Goal: Transaction & Acquisition: Purchase product/service

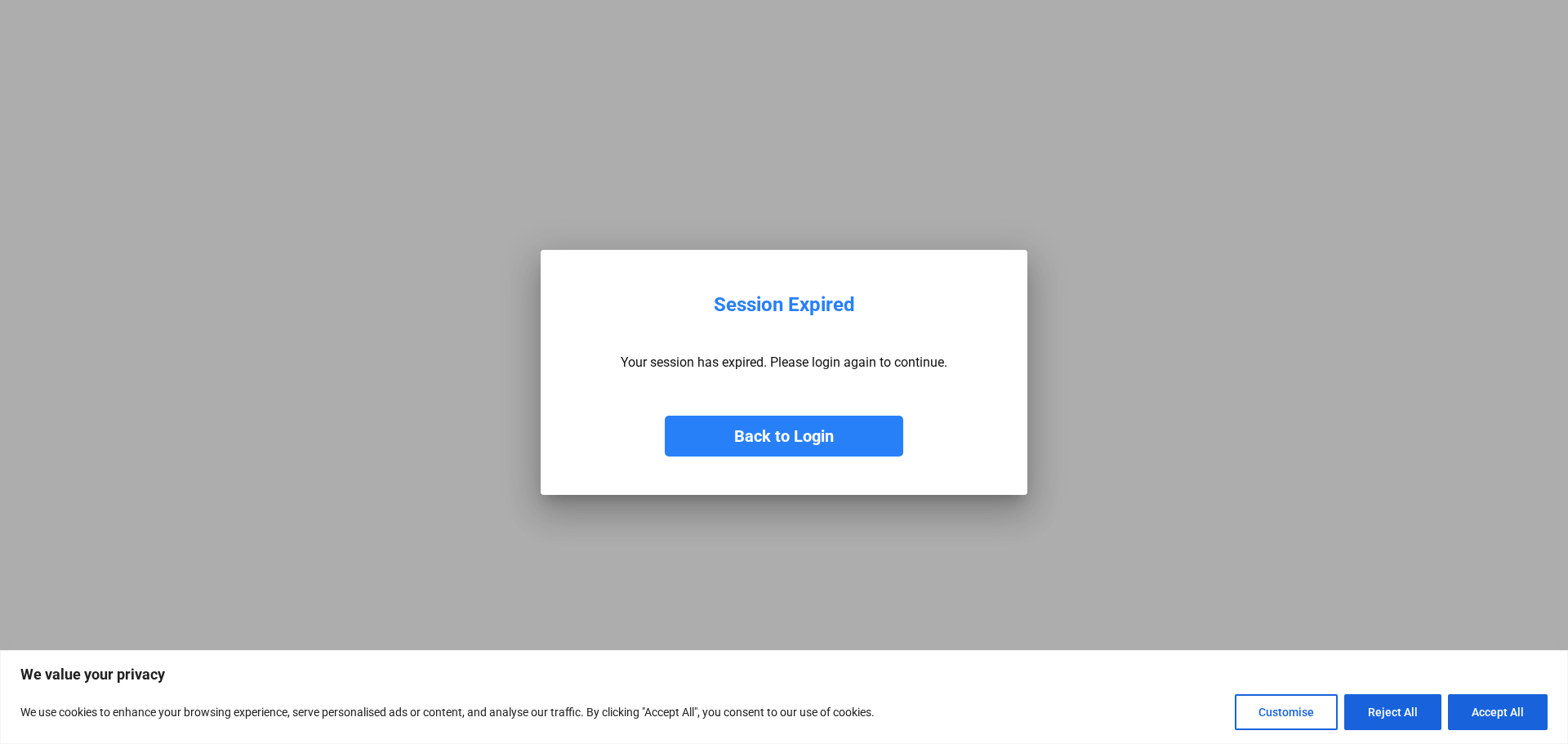
click at [779, 427] on button "Back to Login" at bounding box center [784, 436] width 238 height 41
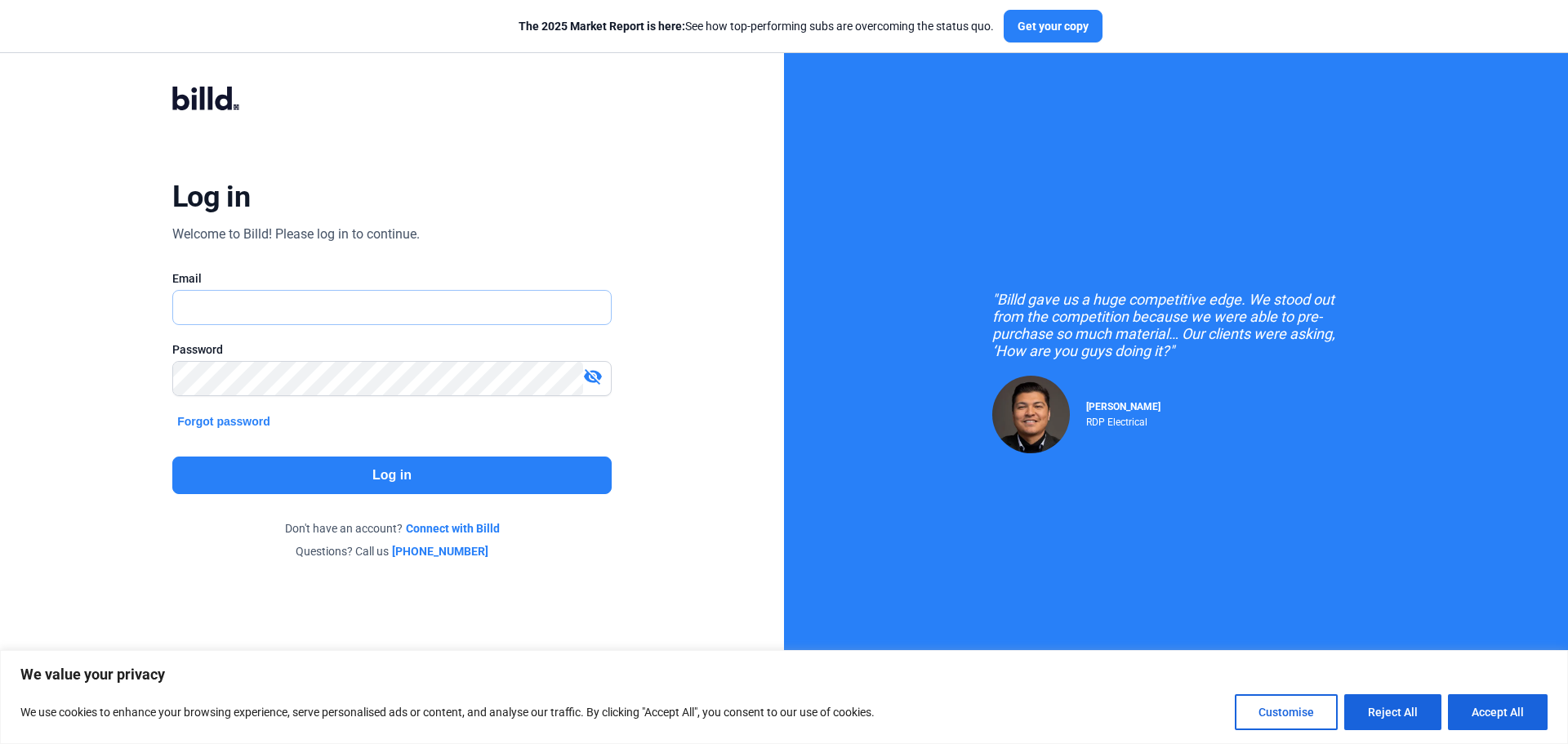
click at [289, 297] on input "text" at bounding box center [382, 307] width 419 height 34
type input "[EMAIL_ADDRESS][DOMAIN_NAME]"
click at [597, 372] on mat-icon "visibility_off" at bounding box center [592, 376] width 19 height 19
click at [391, 475] on button "Log in" at bounding box center [392, 475] width 440 height 38
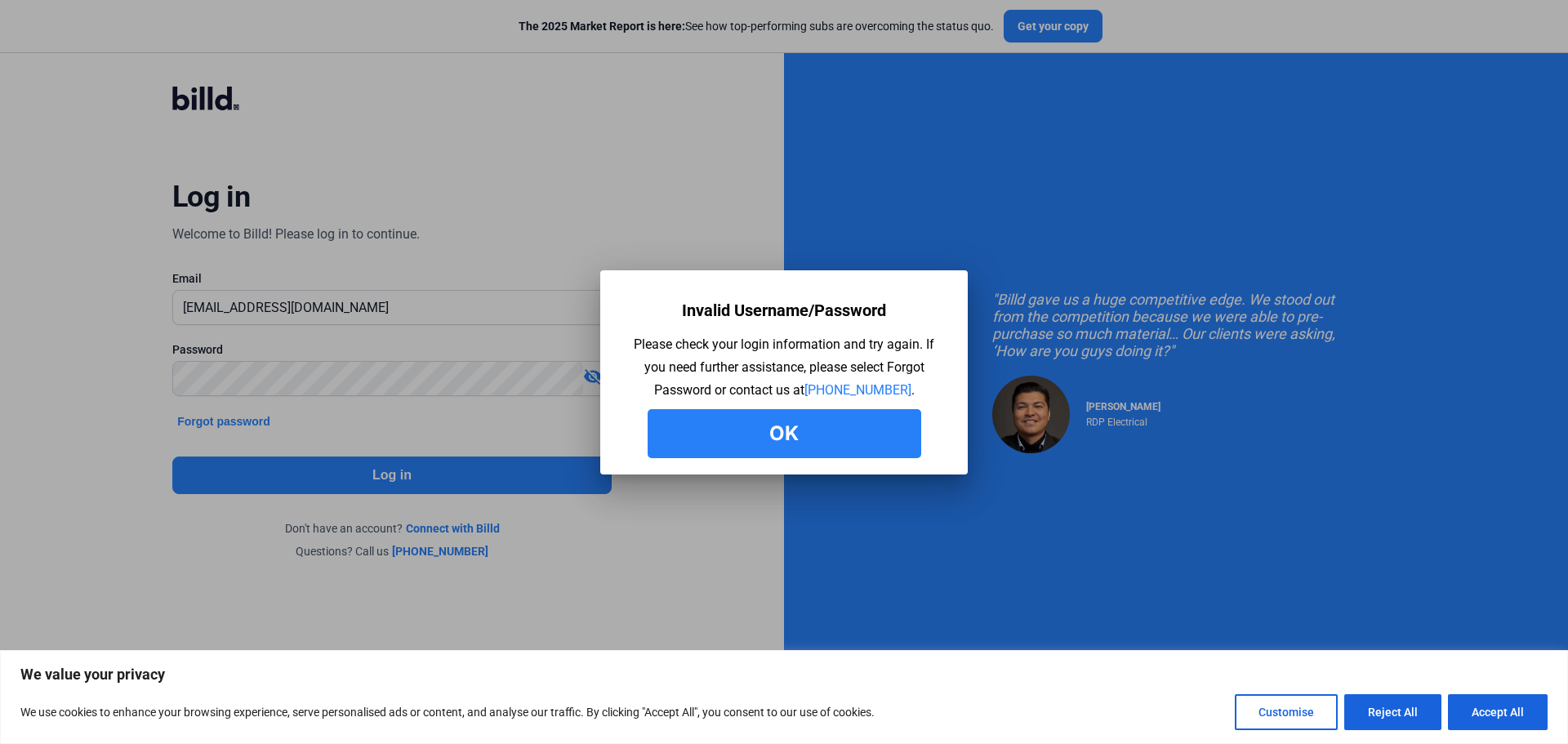
click at [319, 374] on div at bounding box center [784, 372] width 1568 height 744
click at [768, 443] on button "Ok" at bounding box center [784, 432] width 274 height 49
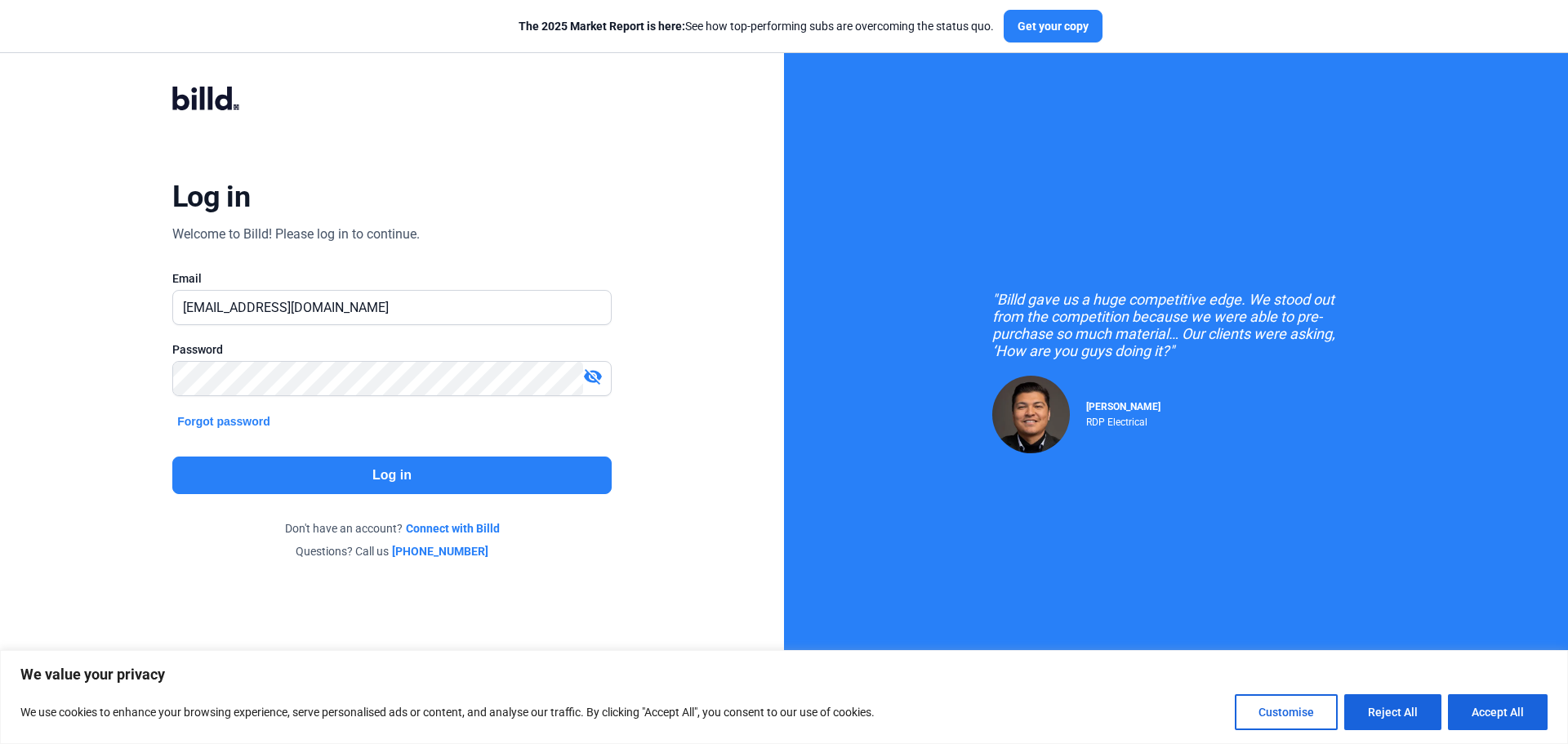
click at [593, 370] on mat-icon "visibility_off" at bounding box center [592, 376] width 19 height 19
click at [392, 475] on button "Log in" at bounding box center [392, 475] width 440 height 38
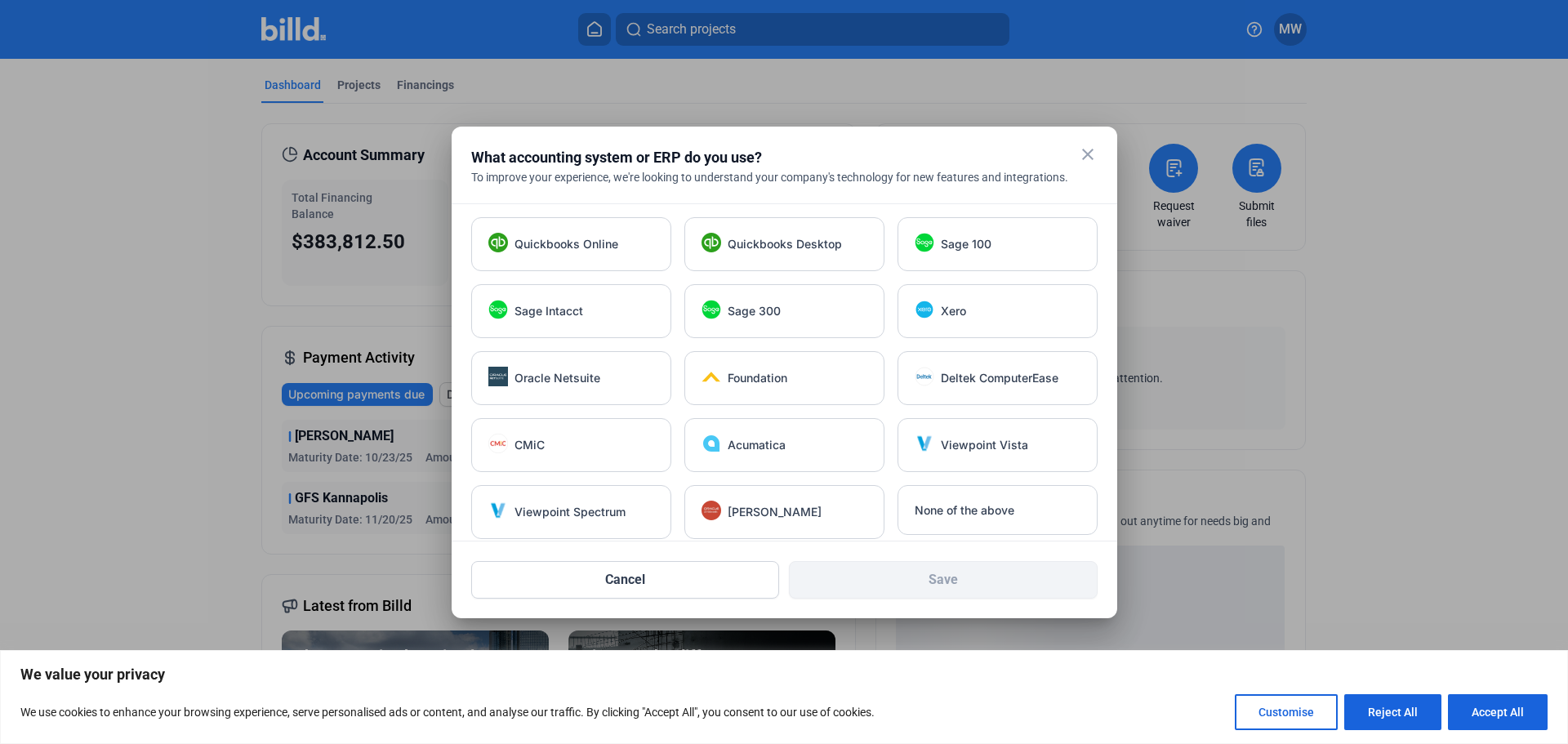
click at [1082, 148] on mat-icon "close" at bounding box center [1088, 154] width 19 height 19
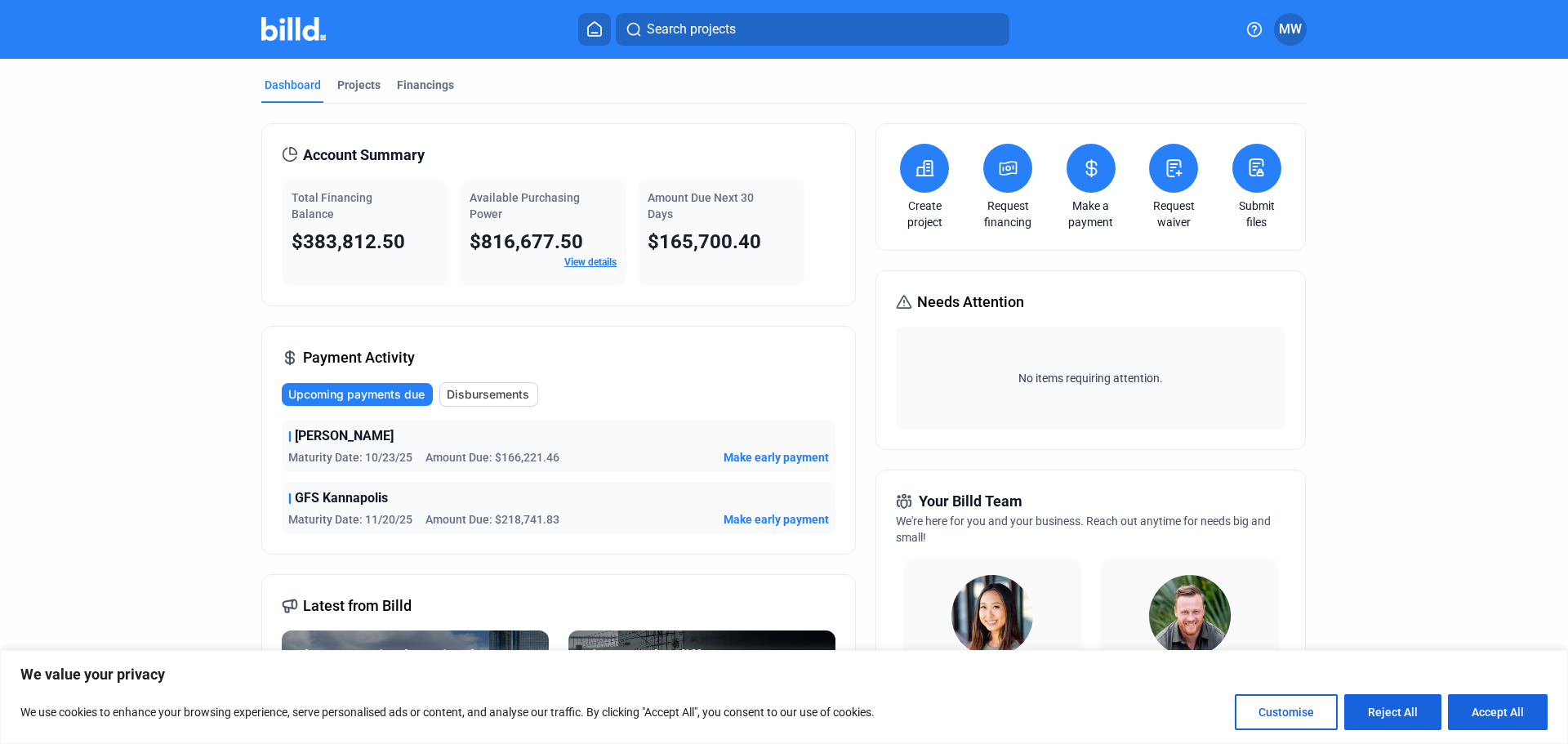
click at [915, 169] on icon at bounding box center [924, 168] width 20 height 19
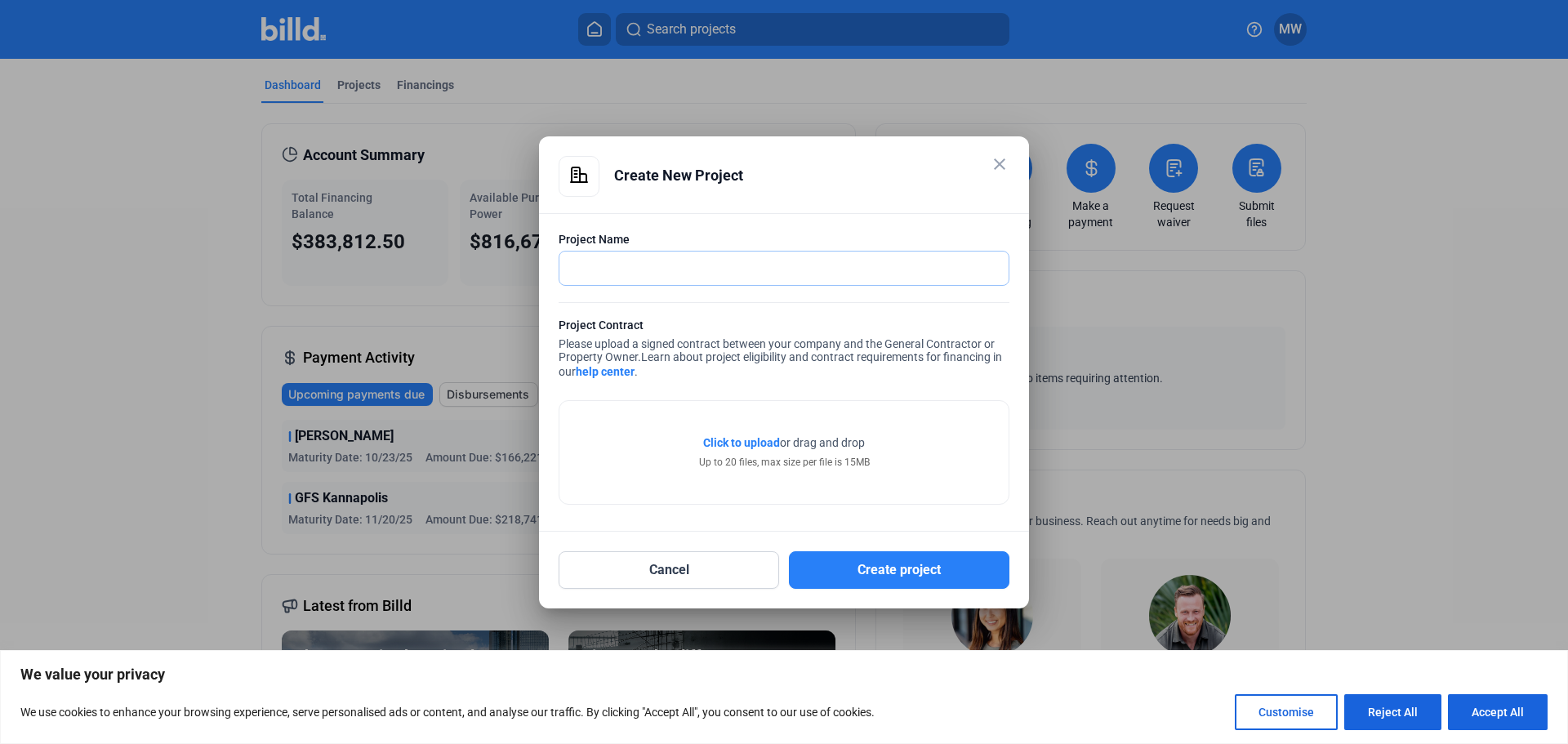
click at [663, 271] on input "text" at bounding box center [775, 268] width 431 height 34
type input "[PERSON_NAME]ane - Freez"
click at [888, 572] on button "Create project" at bounding box center [899, 569] width 221 height 38
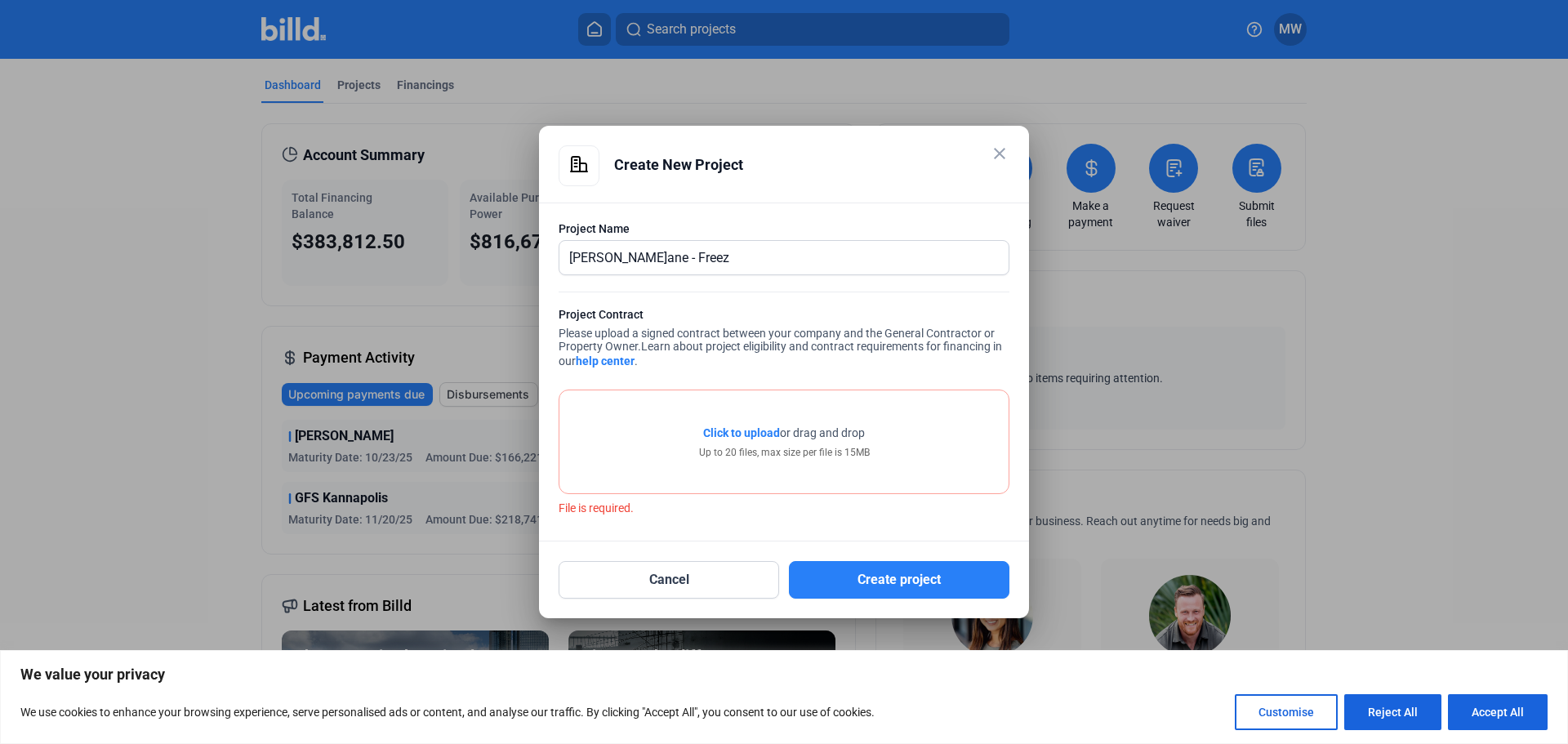
click at [752, 440] on span "Click to upload Tap to upload" at bounding box center [741, 432] width 77 height 16
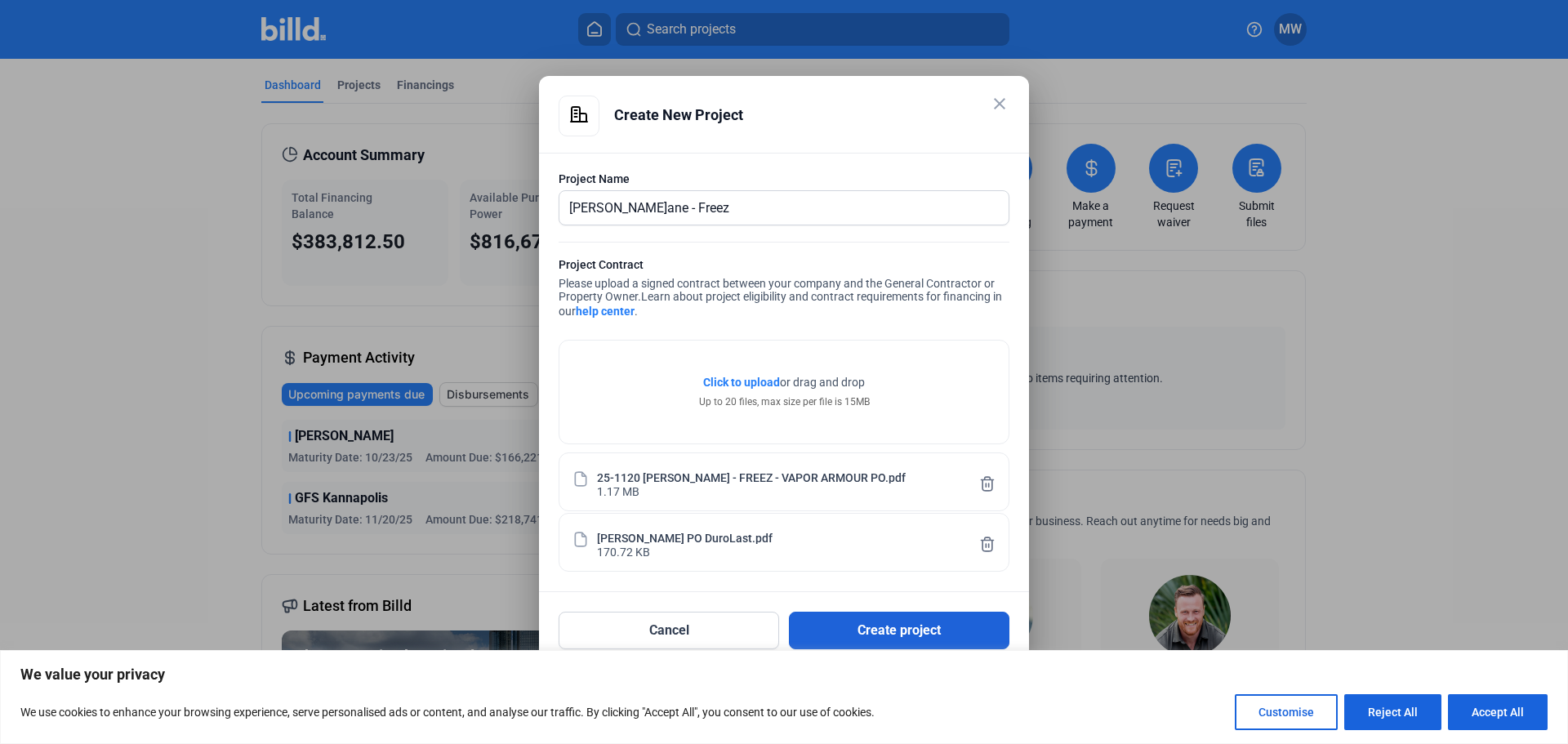
click at [878, 635] on button "Create project" at bounding box center [899, 630] width 221 height 38
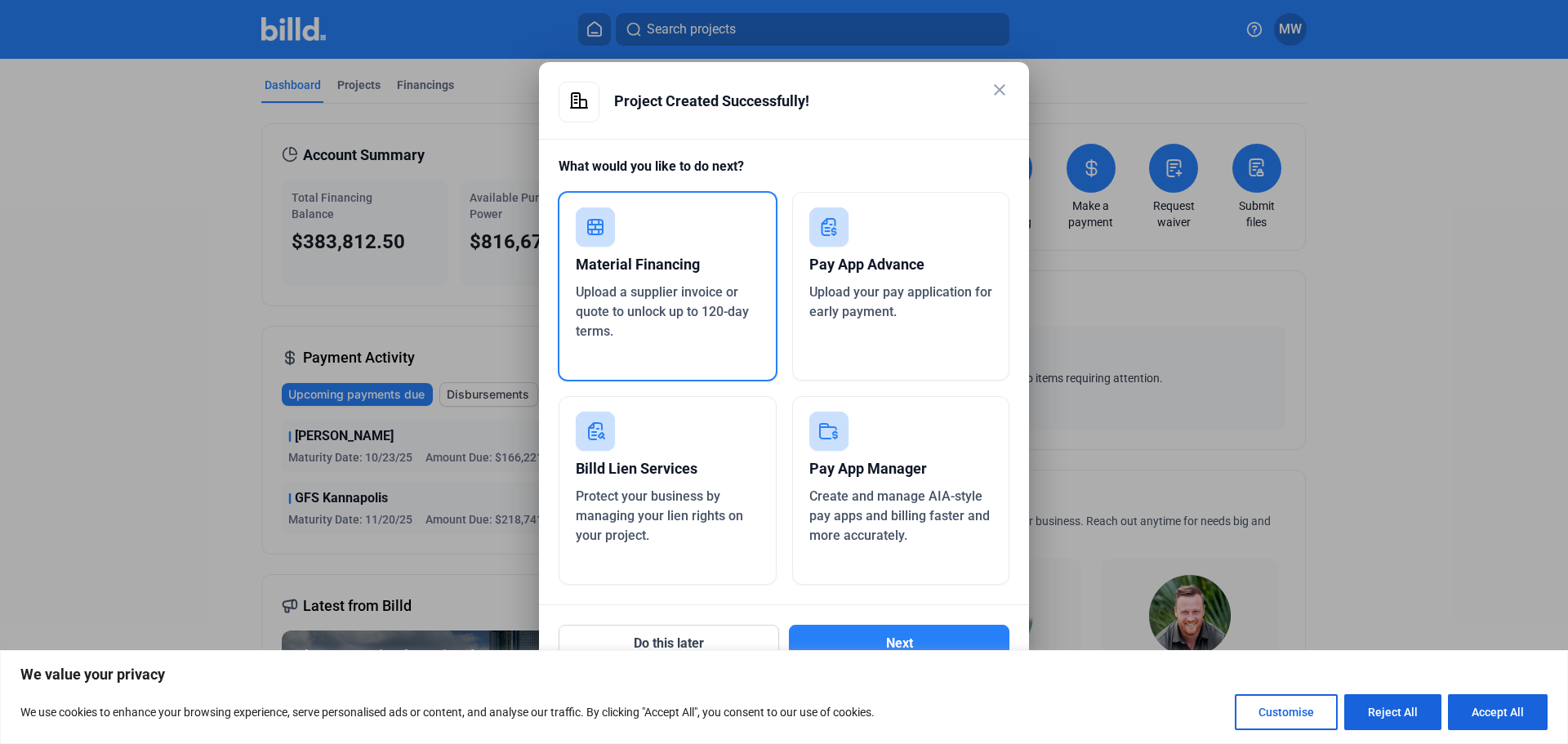
click at [638, 266] on div "Material Financing" at bounding box center [667, 264] width 184 height 36
click at [892, 637] on button "Next" at bounding box center [899, 643] width 221 height 38
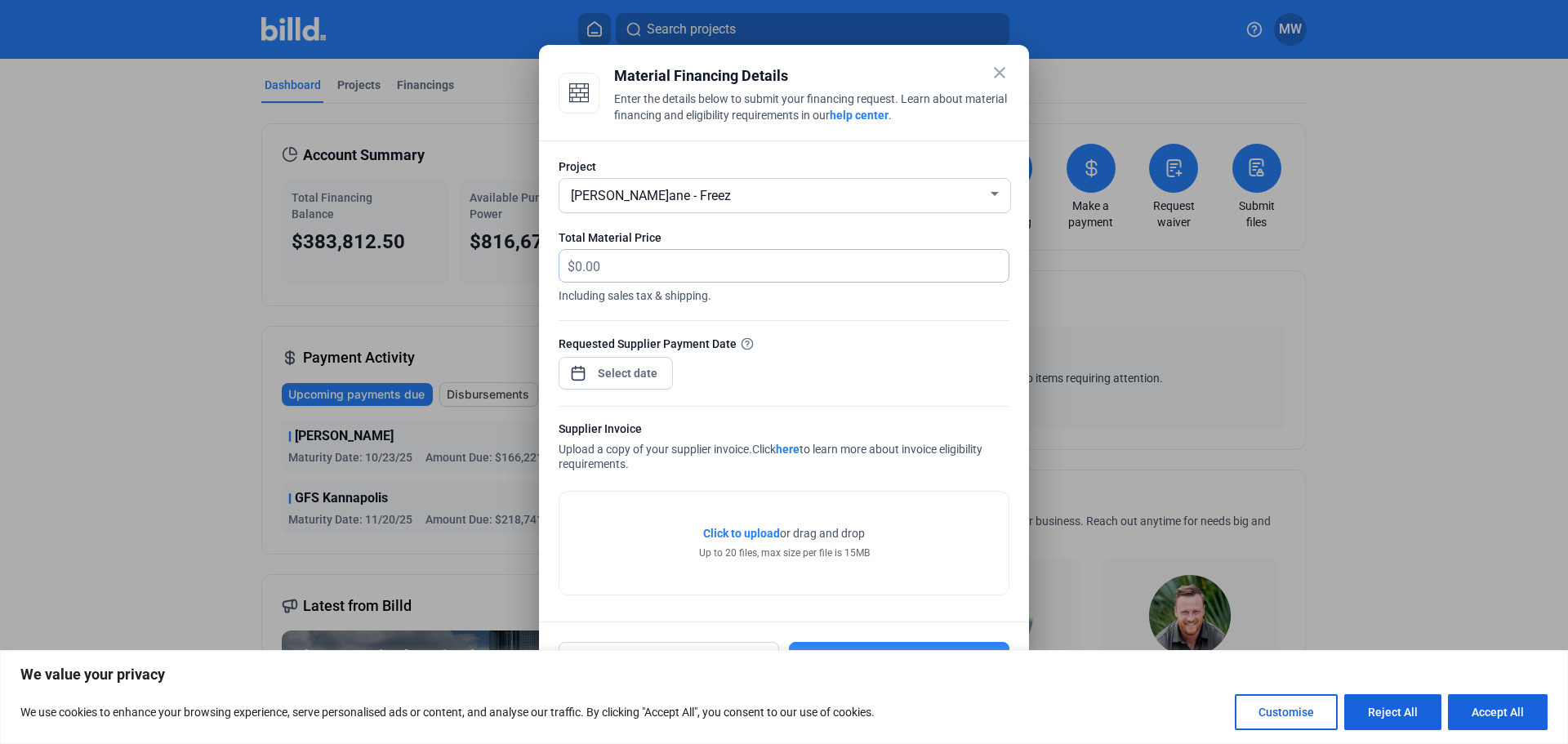
click at [634, 262] on input "text" at bounding box center [782, 266] width 415 height 32
type input "283,376.77"
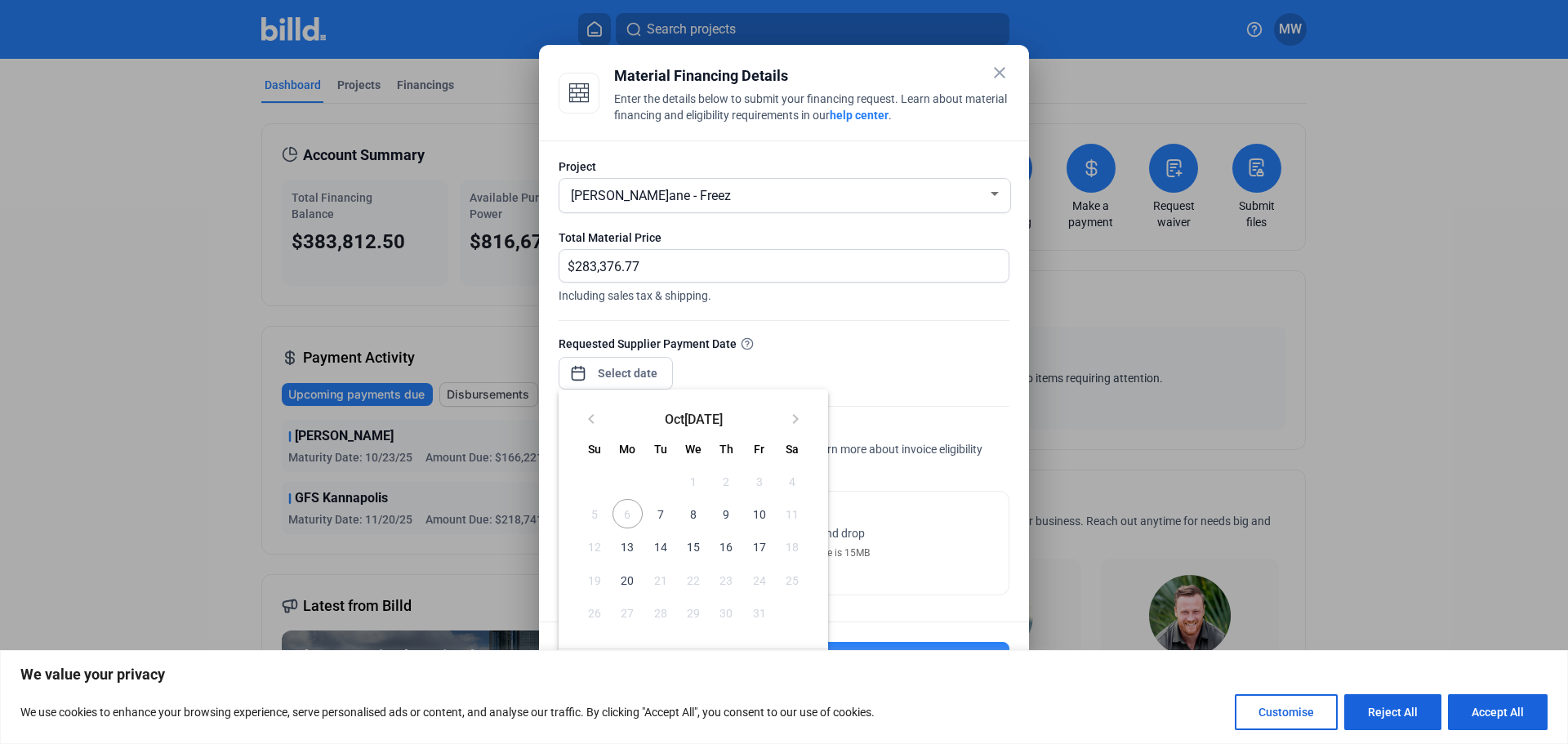
click at [646, 373] on div "close Material Financing Details Enter the details below to submit your financi…" at bounding box center [784, 372] width 1568 height 744
click at [692, 514] on span "8" at bounding box center [693, 513] width 29 height 29
click at [946, 532] on div at bounding box center [784, 372] width 1568 height 744
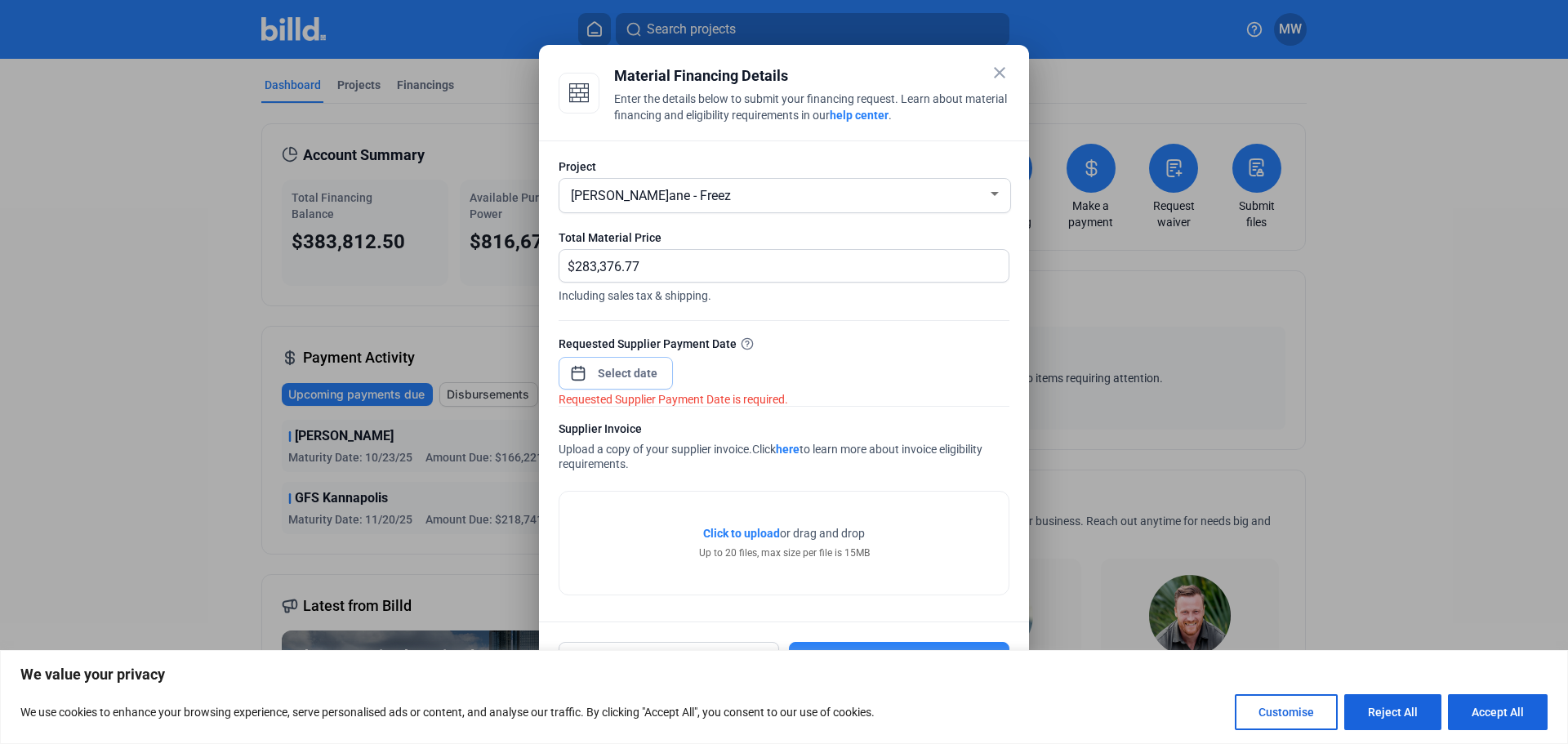
click at [597, 374] on input at bounding box center [628, 373] width 71 height 19
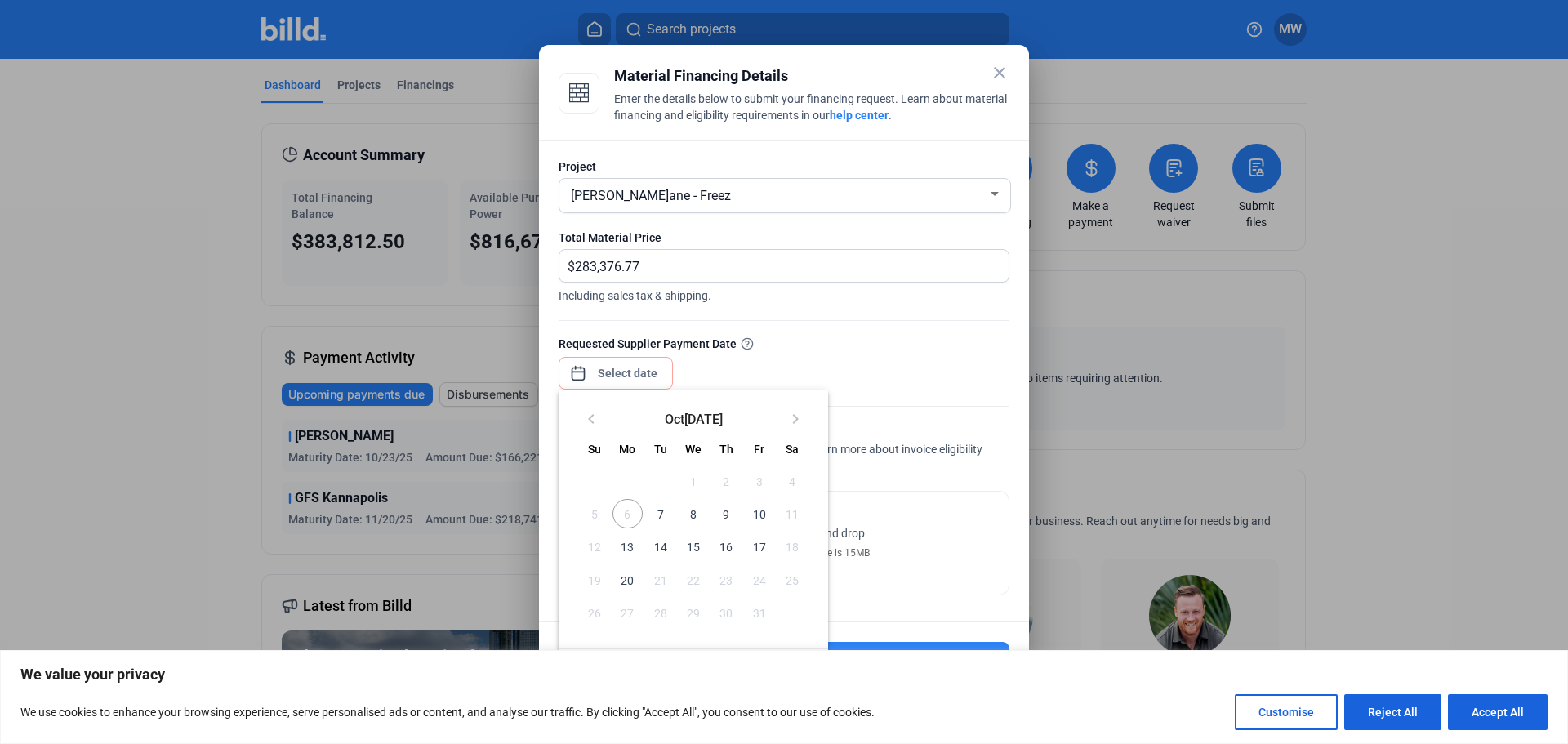
click at [693, 515] on span "8" at bounding box center [693, 513] width 29 height 29
click at [690, 515] on span "8" at bounding box center [693, 513] width 29 height 29
click at [692, 513] on span "8" at bounding box center [693, 513] width 29 height 29
click at [691, 507] on span "8" at bounding box center [693, 513] width 29 height 29
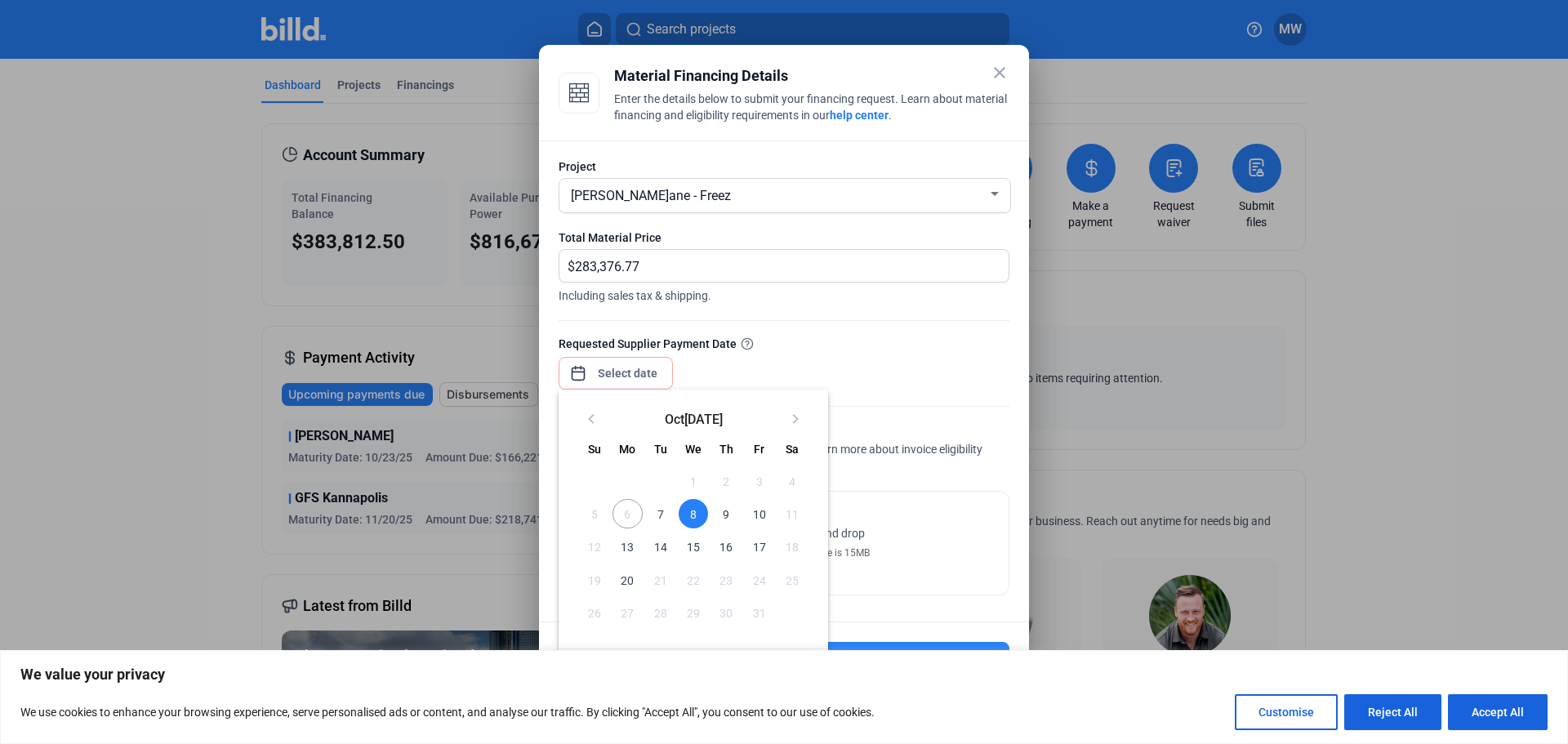
click at [629, 374] on div at bounding box center [784, 372] width 1568 height 744
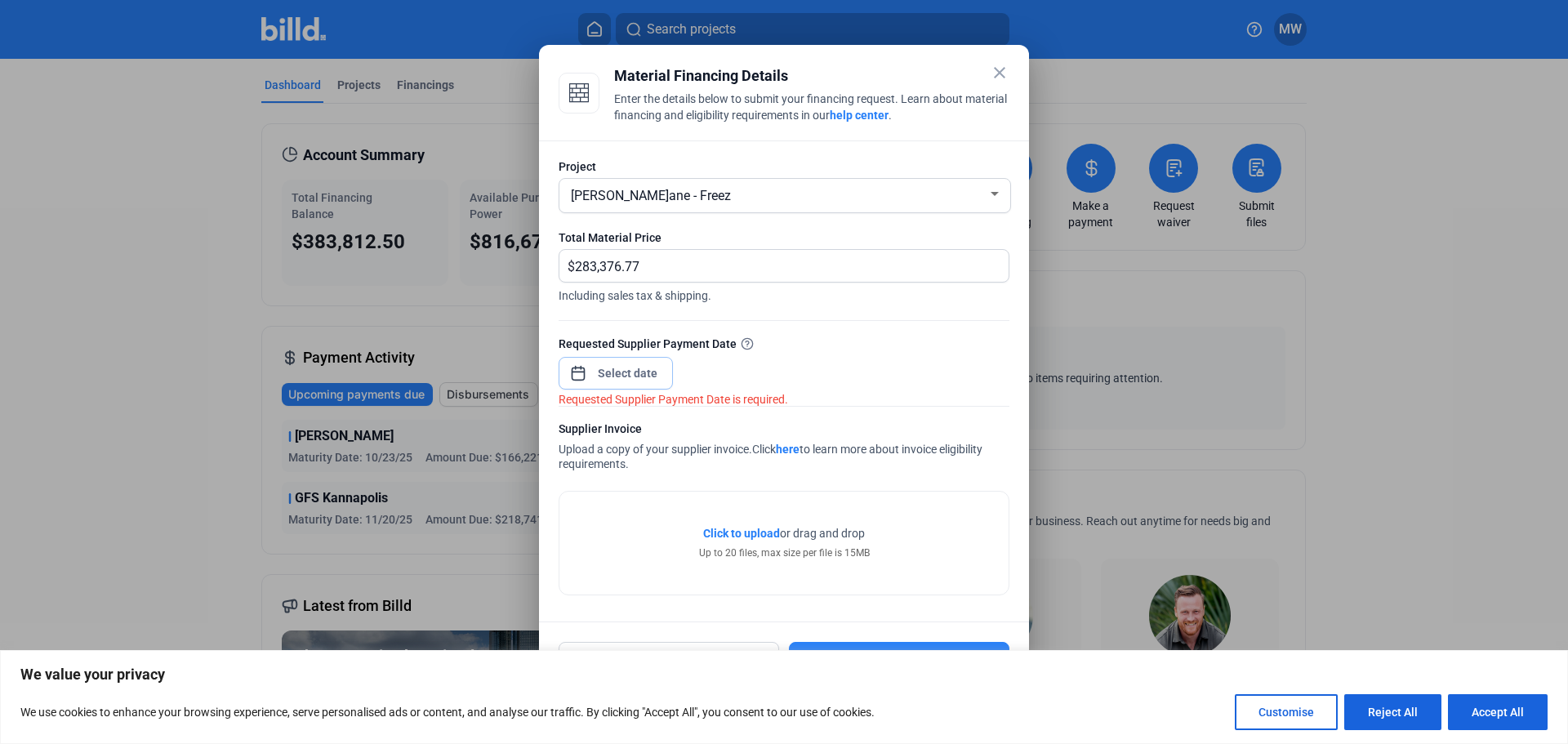
click at [613, 380] on input at bounding box center [628, 373] width 71 height 19
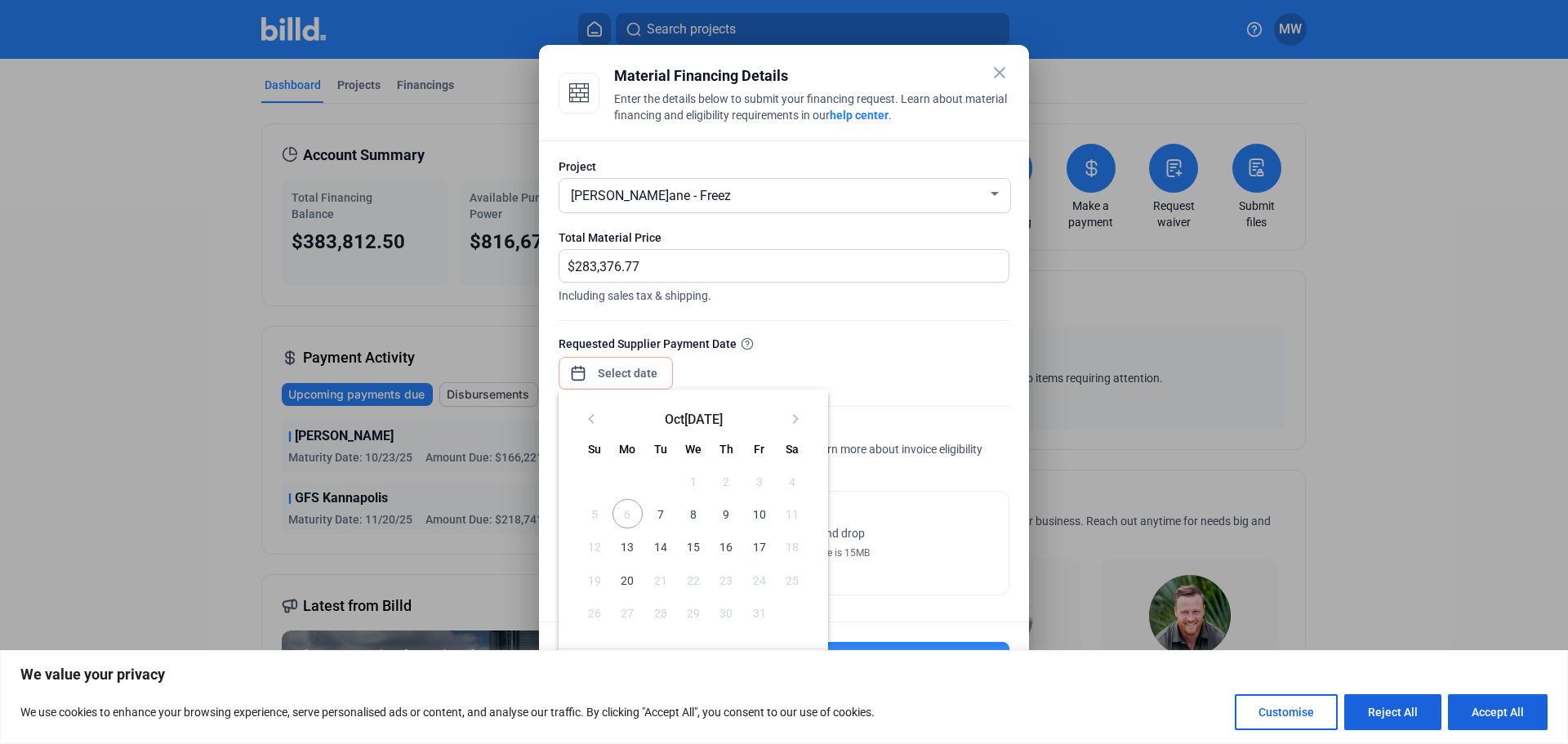
click at [725, 508] on span "9" at bounding box center [726, 513] width 29 height 29
click at [726, 514] on span "9" at bounding box center [726, 513] width 29 height 29
click at [727, 514] on span "9" at bounding box center [726, 513] width 29 height 29
click at [624, 372] on div at bounding box center [784, 372] width 1568 height 744
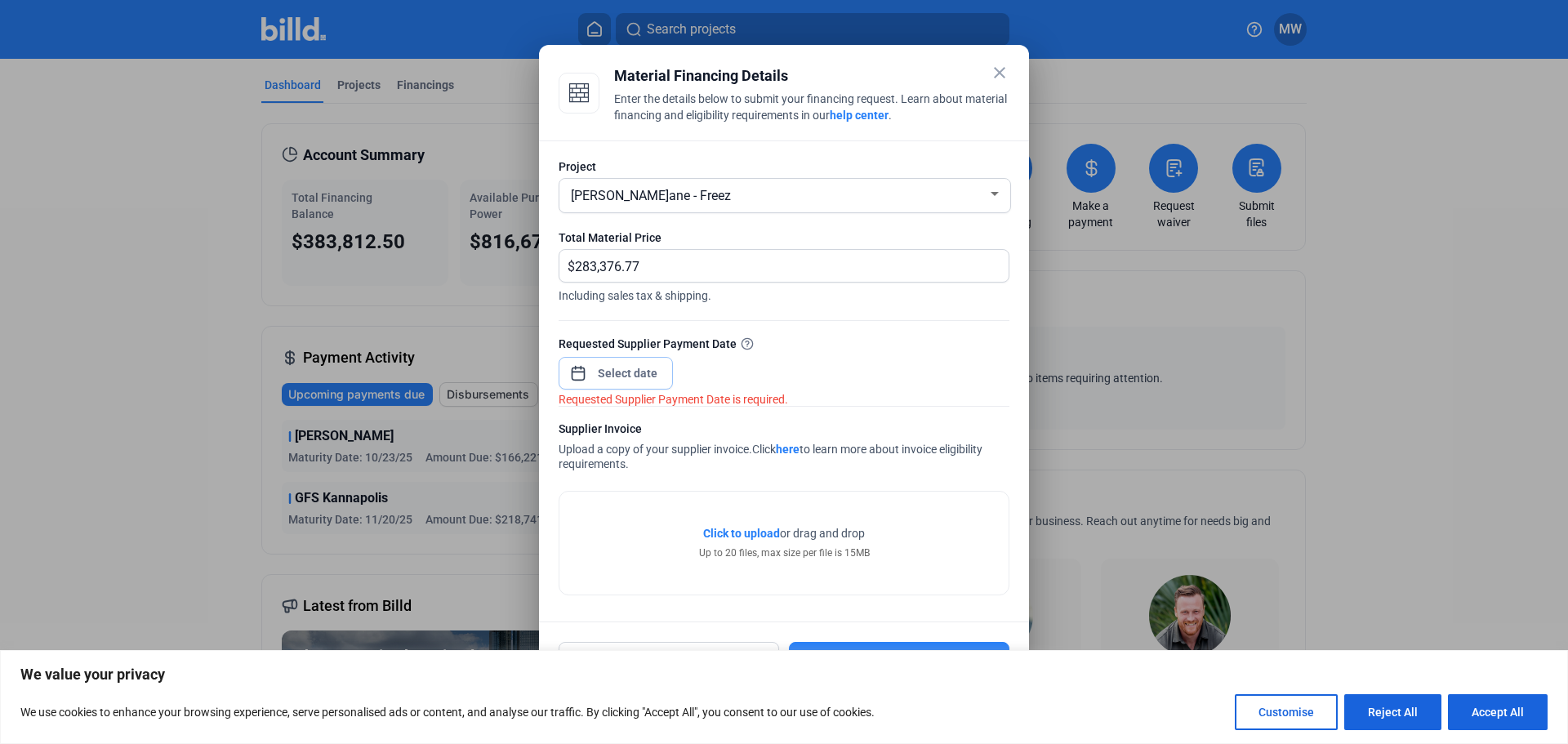
click at [638, 371] on input at bounding box center [628, 373] width 71 height 19
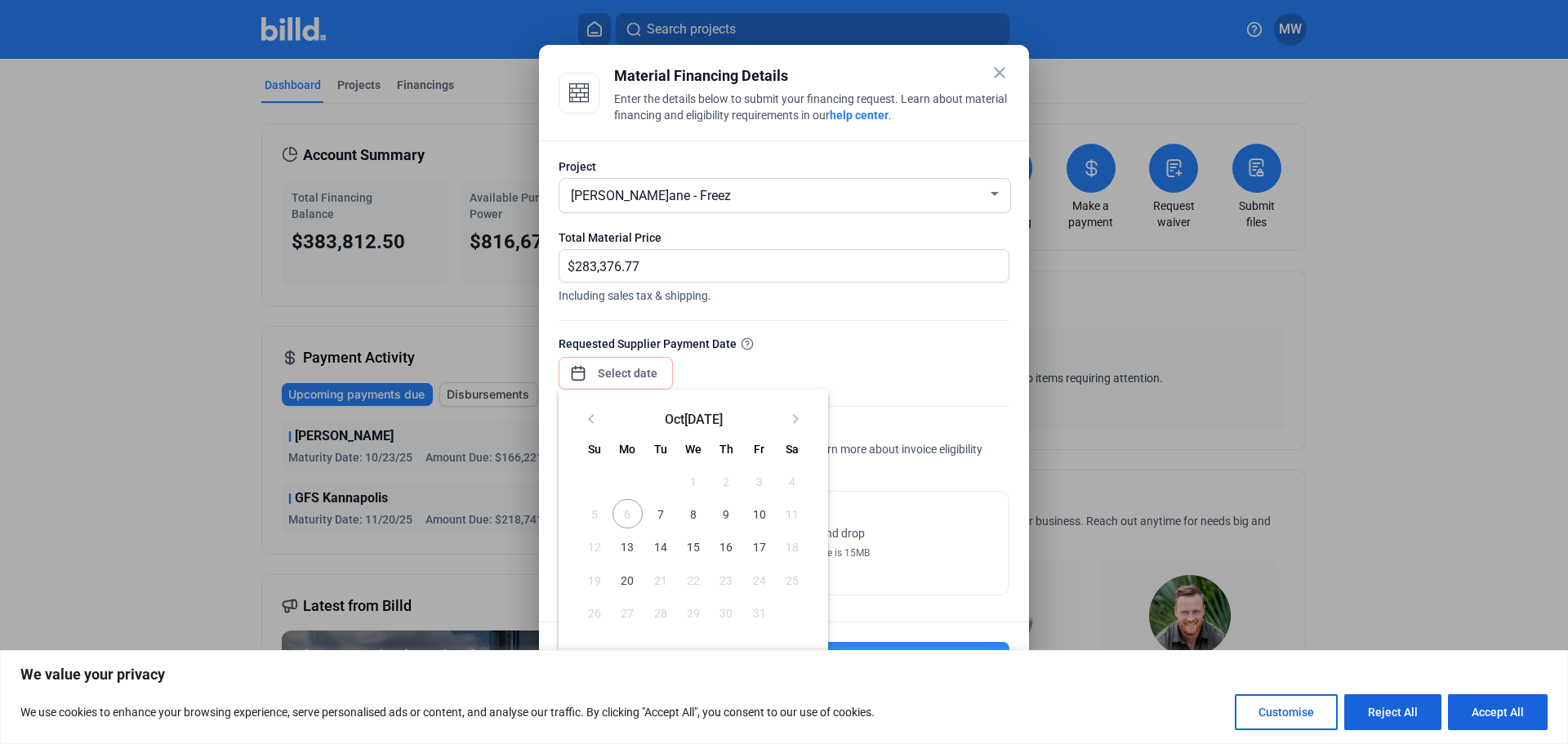
click at [690, 514] on span "8" at bounding box center [693, 513] width 29 height 29
click at [690, 513] on span "8" at bounding box center [693, 513] width 29 height 29
click at [691, 513] on span "8" at bounding box center [693, 513] width 29 height 29
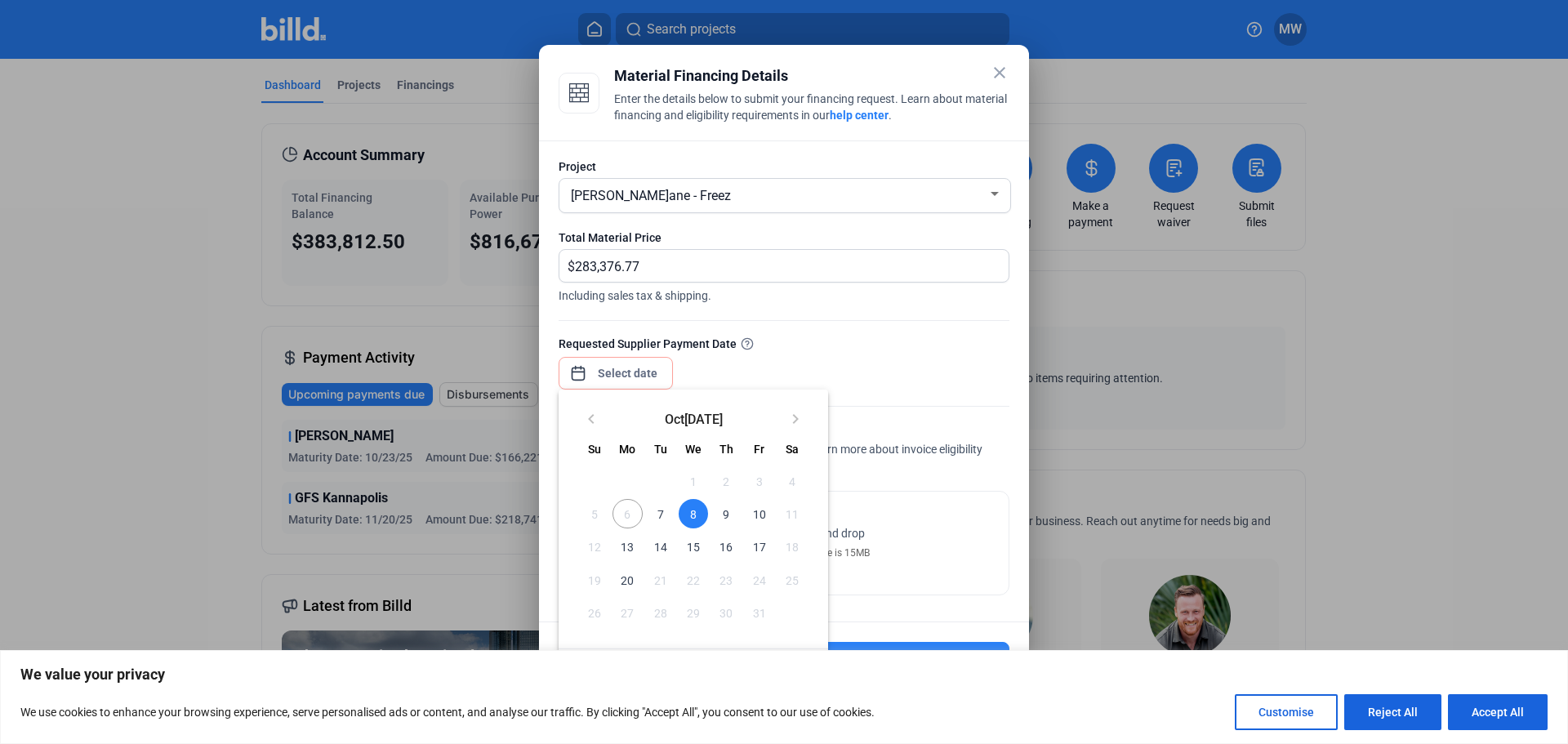
click at [691, 513] on span "8" at bounding box center [693, 513] width 29 height 29
click at [692, 513] on span "8" at bounding box center [693, 513] width 29 height 29
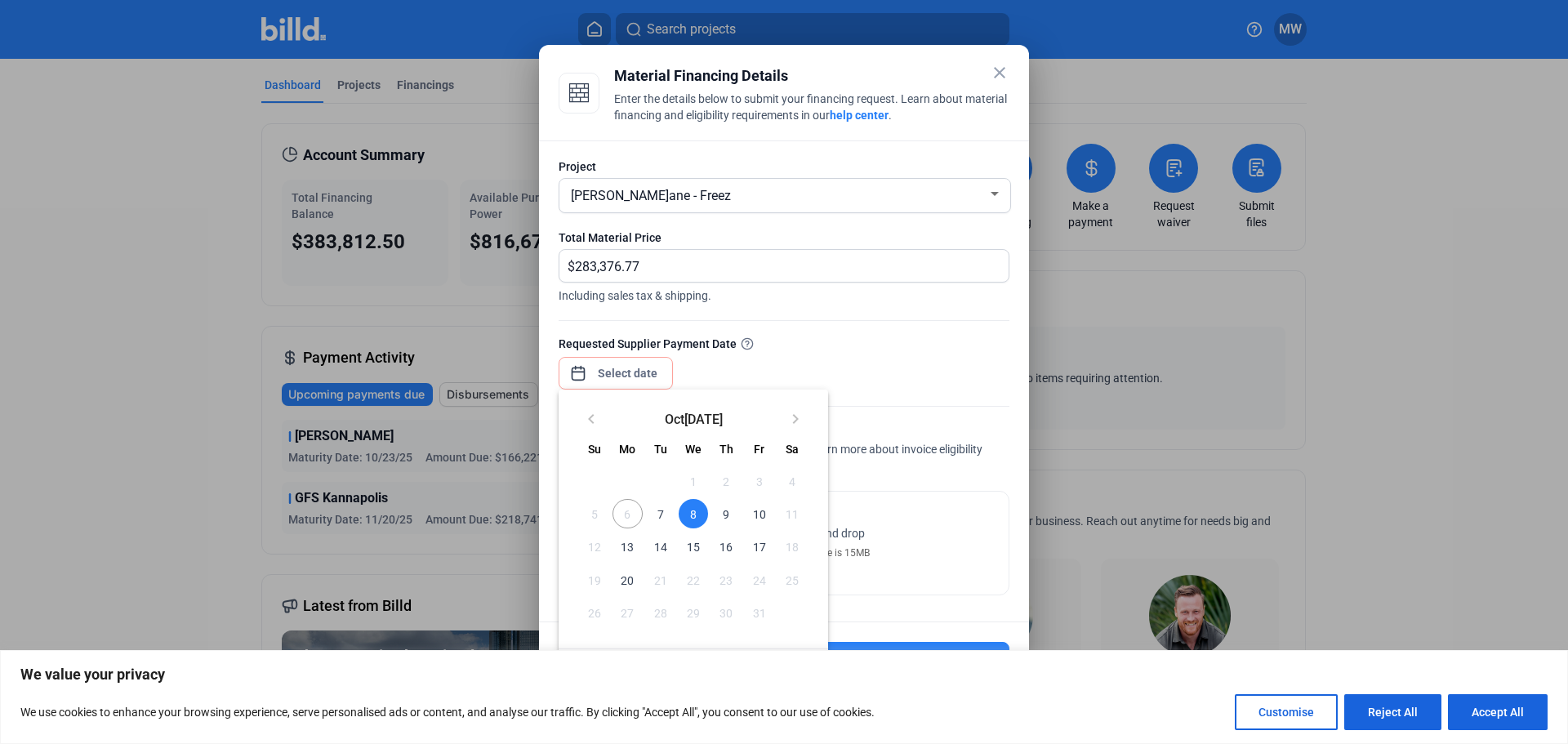
click at [693, 513] on span "8" at bounding box center [693, 513] width 29 height 29
click at [720, 355] on div at bounding box center [784, 372] width 1568 height 744
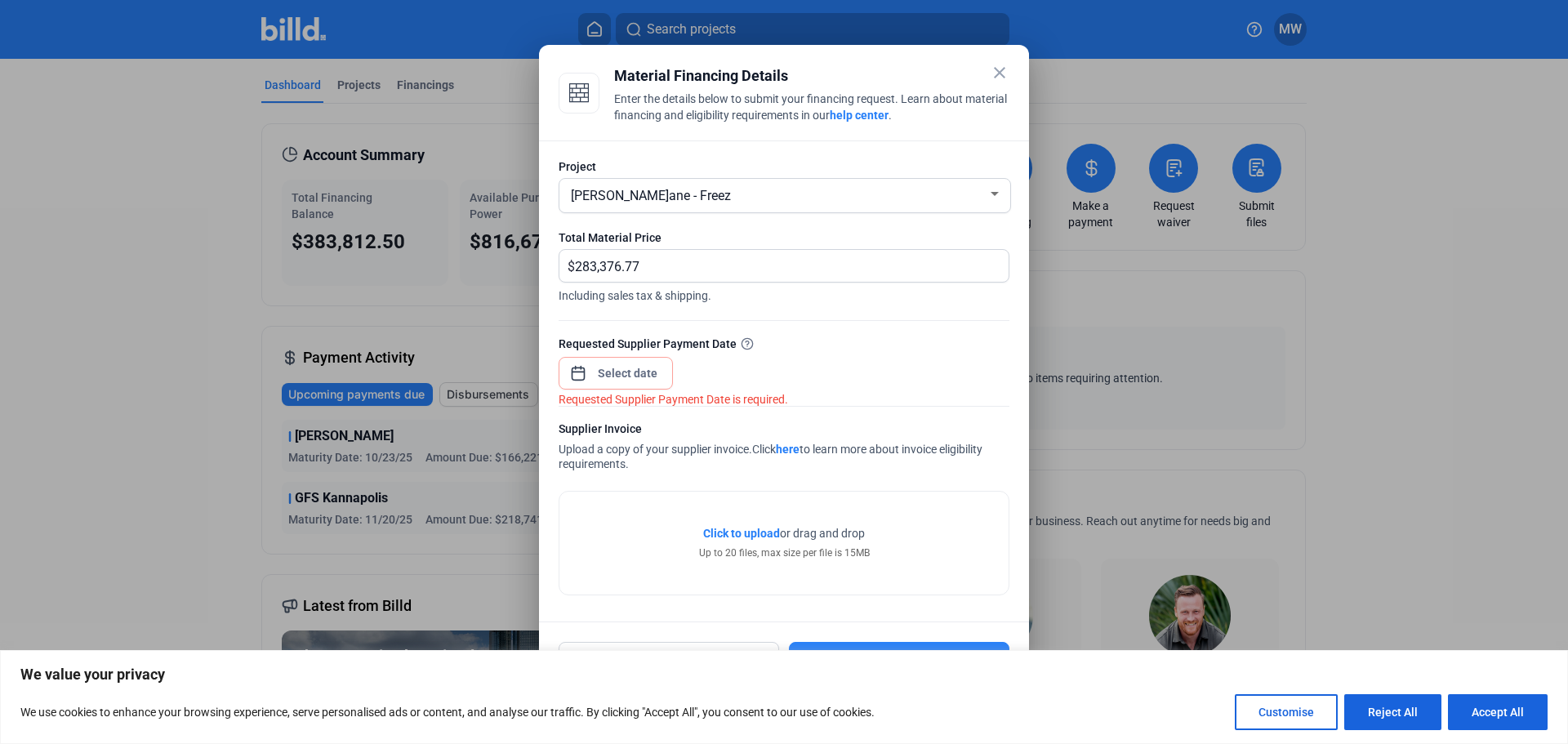
click at [605, 375] on div "close Material Financing Details Enter the details below to submit your financi…" at bounding box center [784, 372] width 1568 height 744
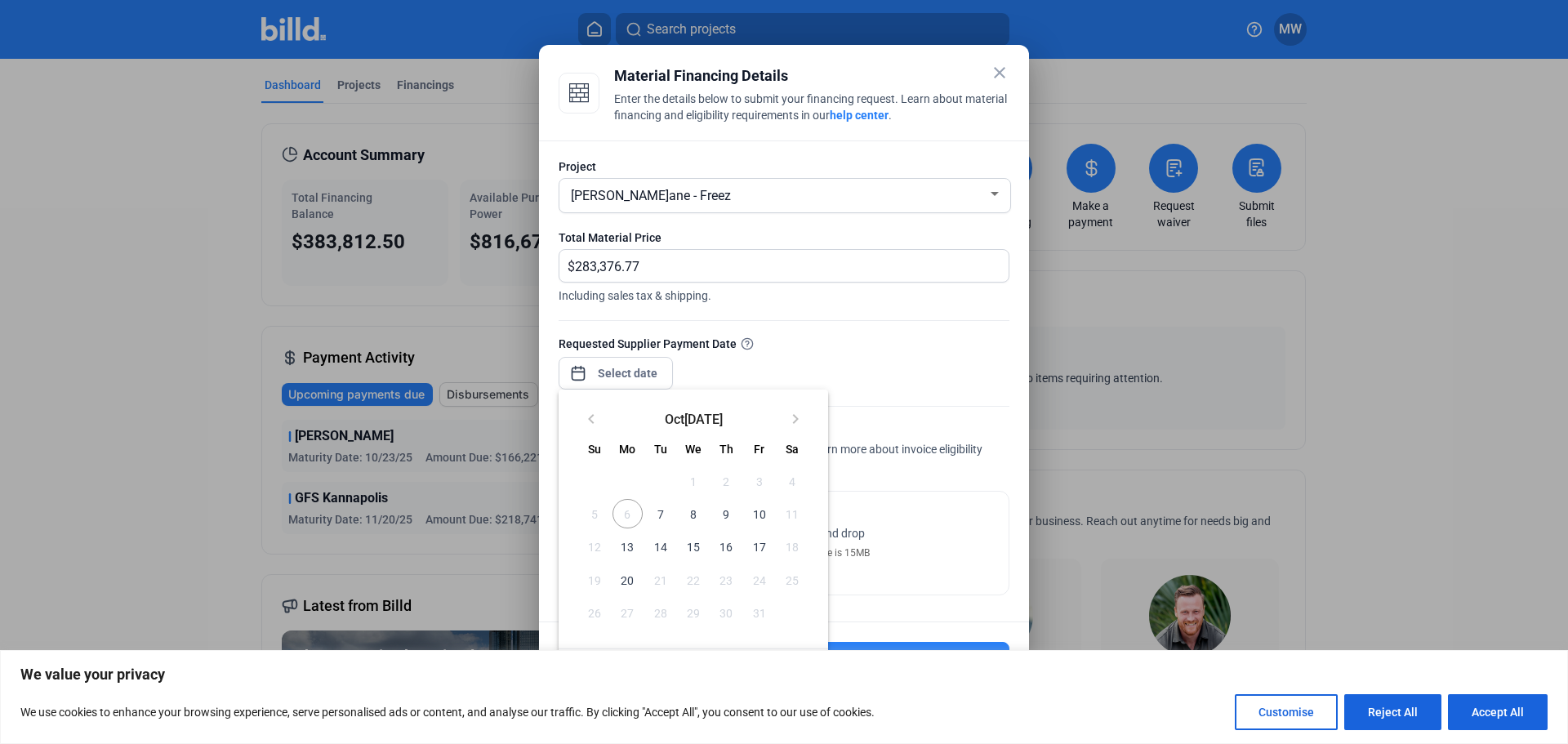
click at [766, 507] on span "10" at bounding box center [758, 513] width 29 height 29
click at [760, 512] on span "10" at bounding box center [758, 513] width 29 height 29
click at [759, 513] on span "10" at bounding box center [758, 513] width 29 height 29
click at [699, 509] on span "8" at bounding box center [693, 513] width 29 height 29
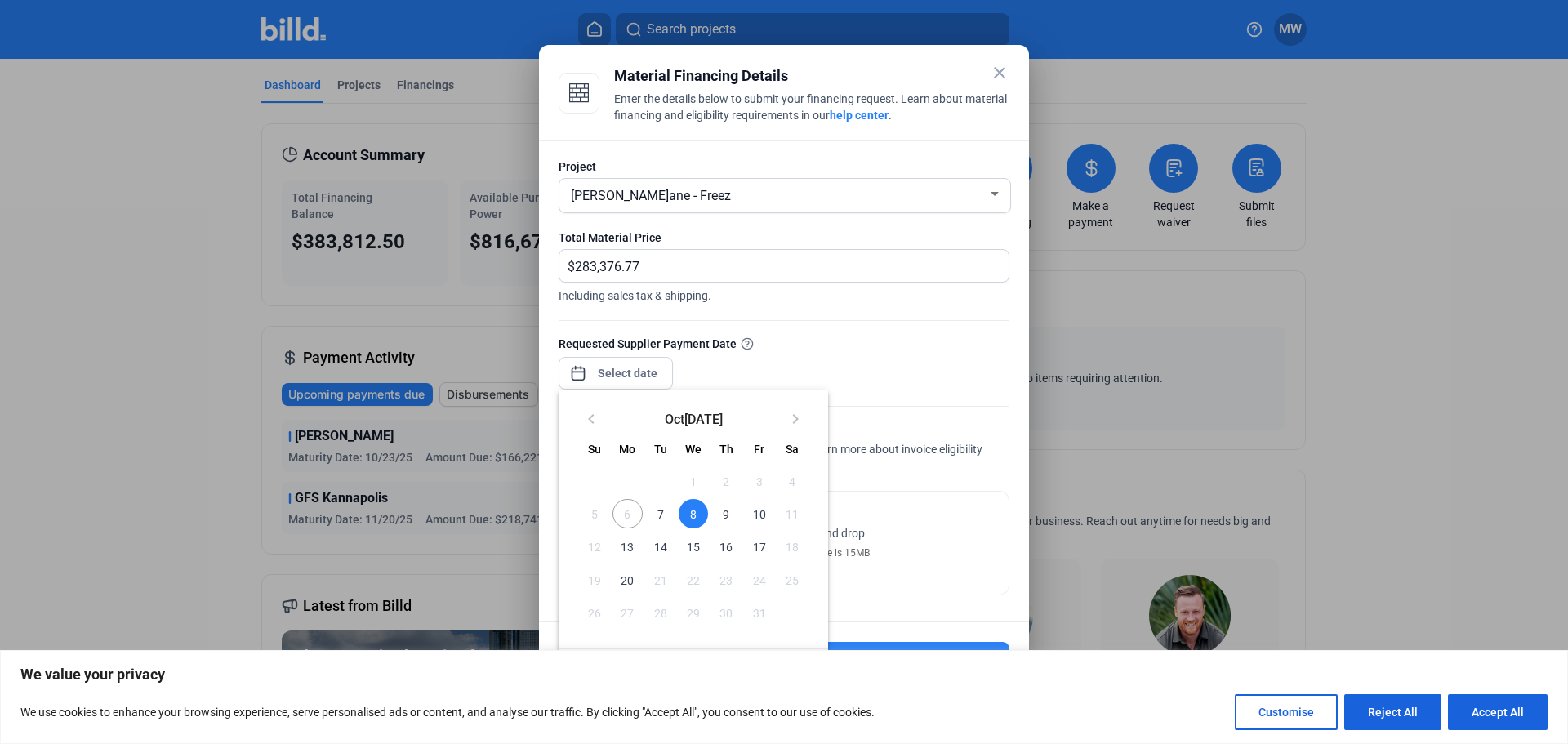
click at [705, 350] on div at bounding box center [784, 372] width 1568 height 744
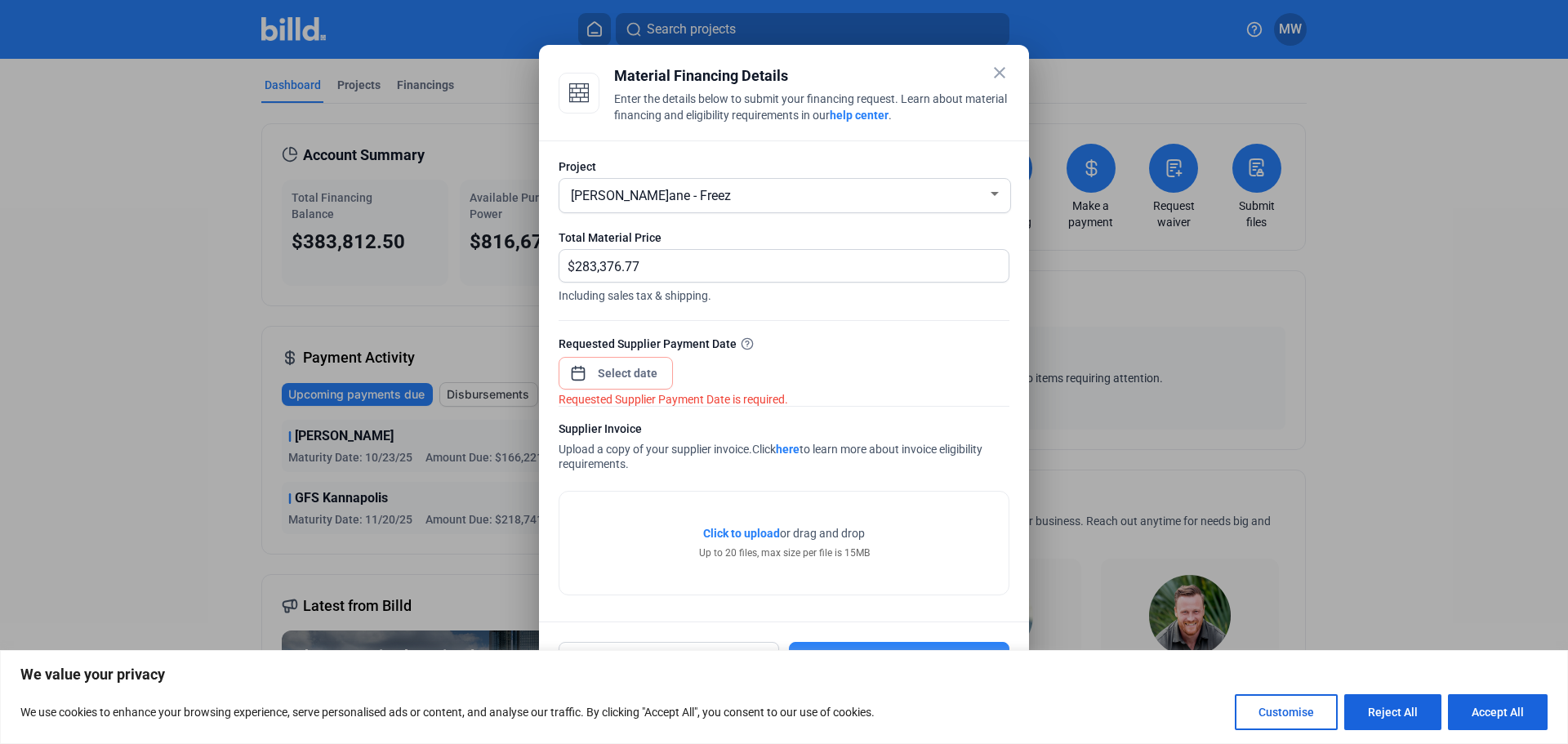
click at [762, 530] on span "Click to upload" at bounding box center [741, 533] width 77 height 13
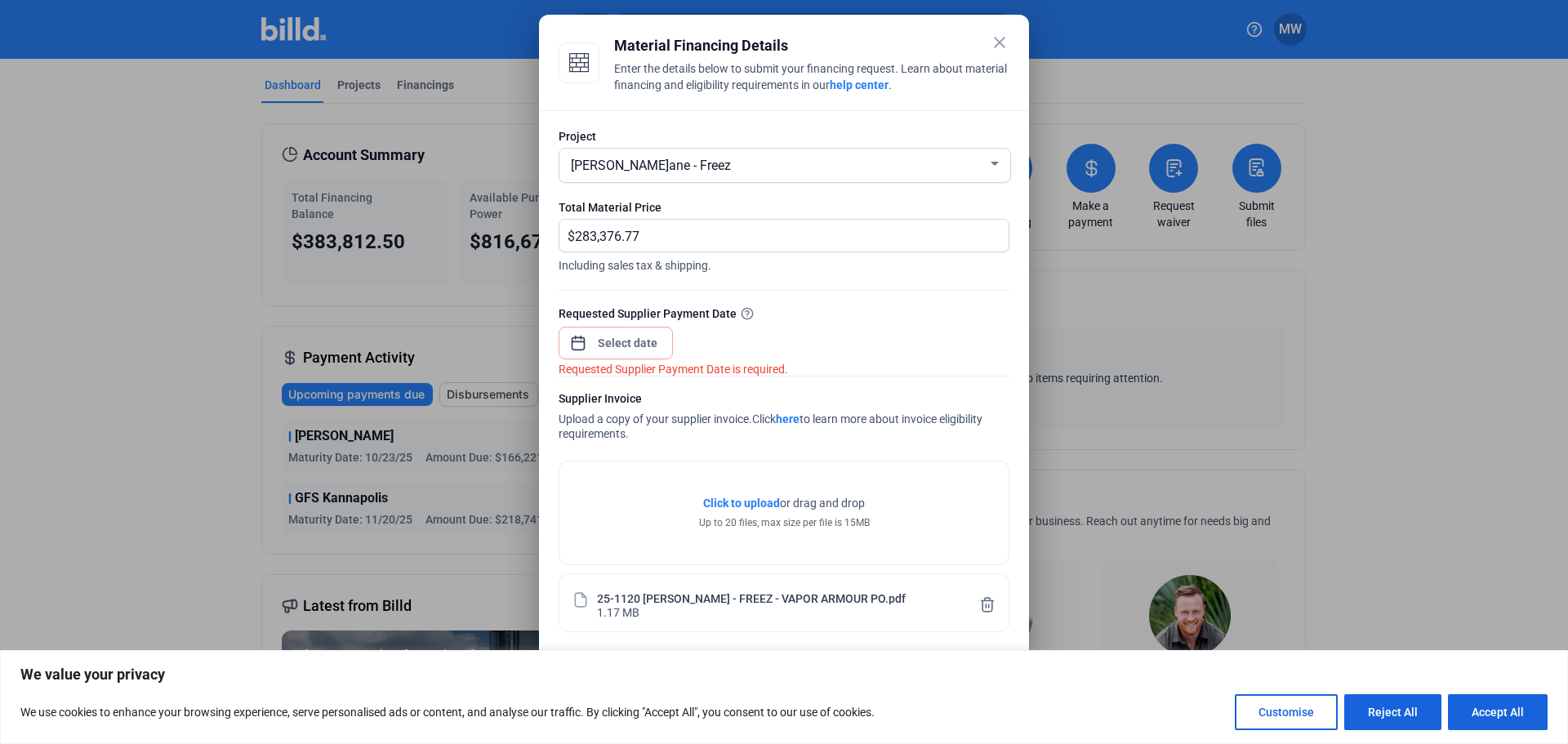
click at [795, 418] on link "here" at bounding box center [788, 418] width 24 height 13
click at [655, 355] on div at bounding box center [628, 342] width 71 height 29
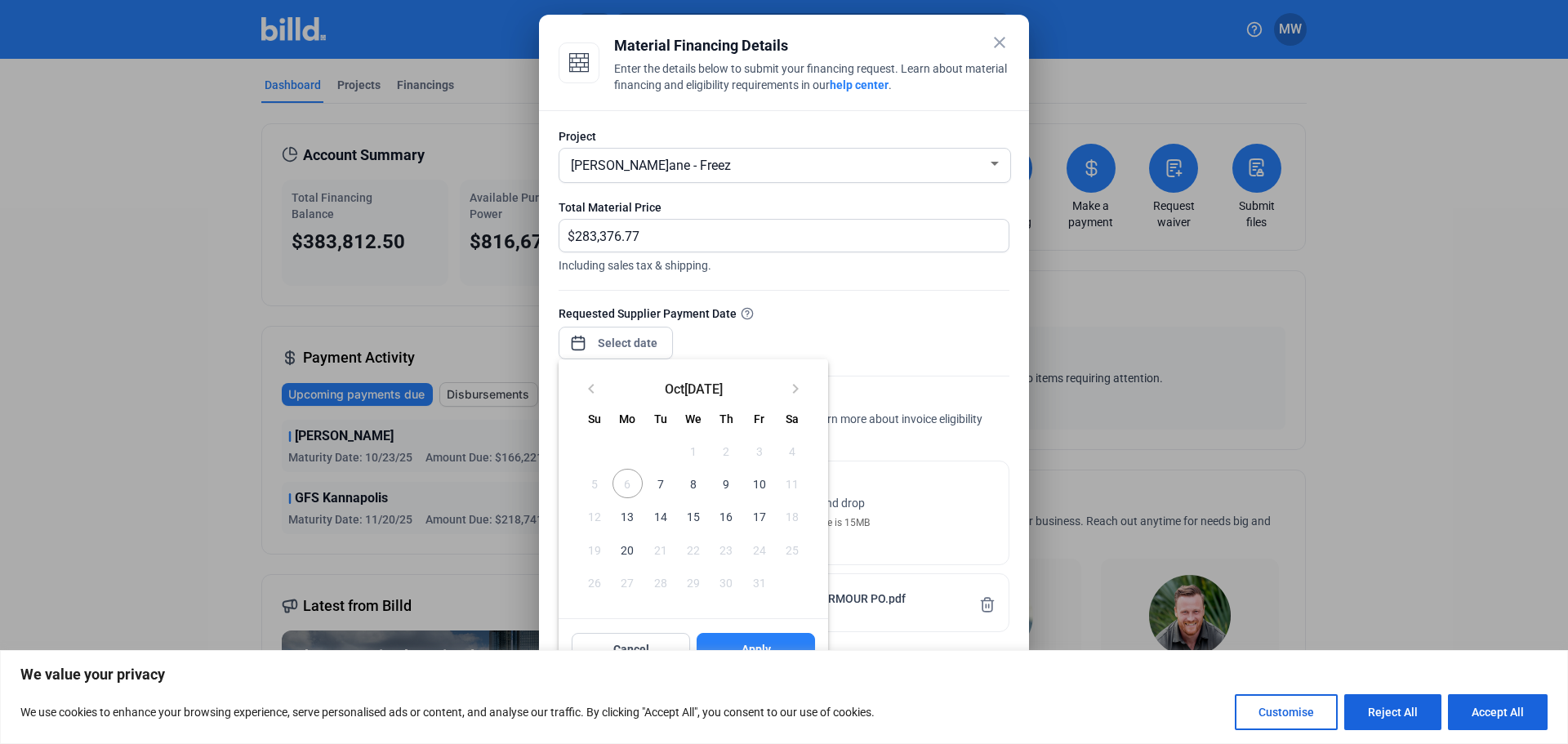
click at [648, 345] on div at bounding box center [784, 372] width 1568 height 744
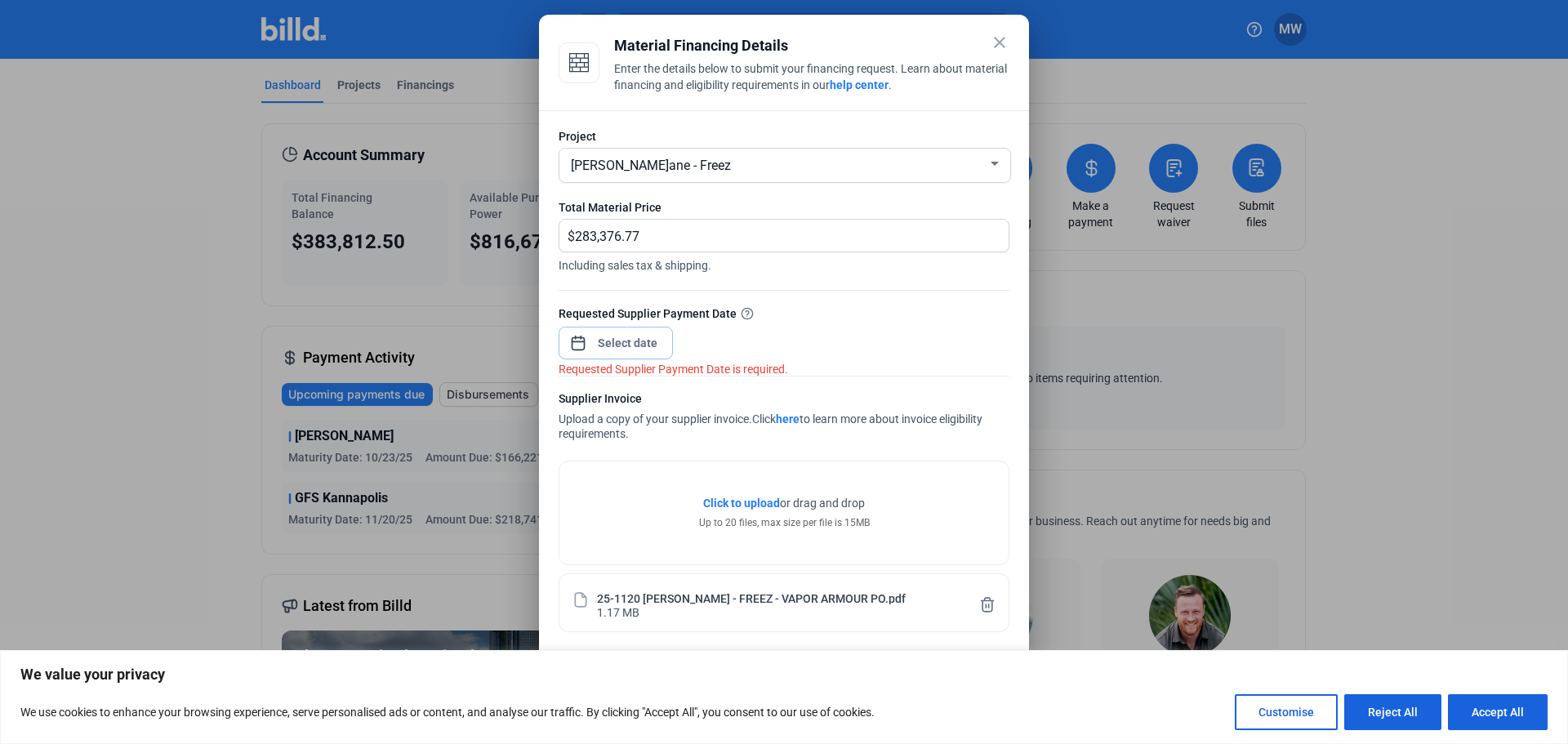
click at [647, 345] on input at bounding box center [628, 342] width 71 height 19
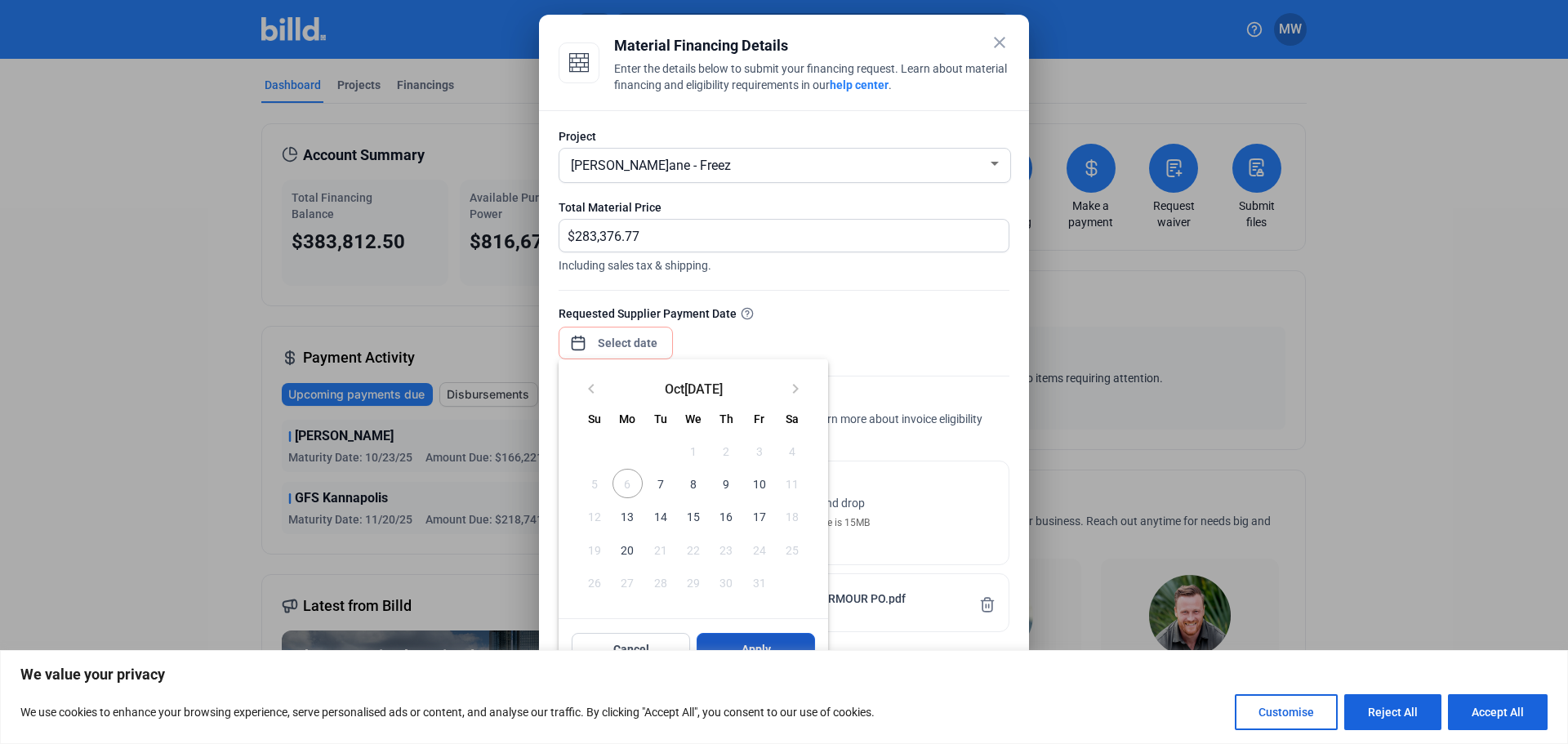
click at [755, 643] on span "Apply" at bounding box center [756, 649] width 29 height 16
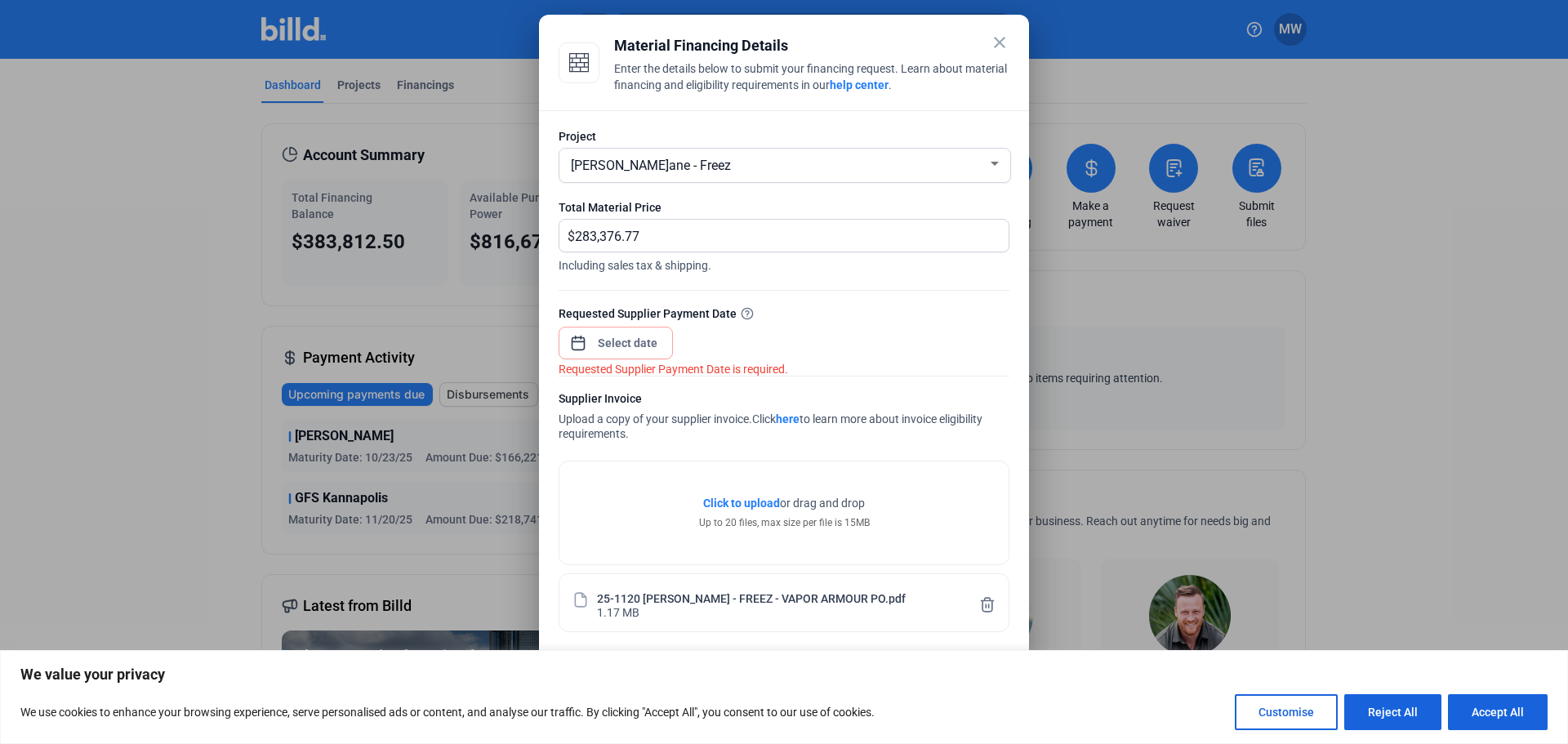
click at [641, 353] on div at bounding box center [628, 342] width 71 height 29
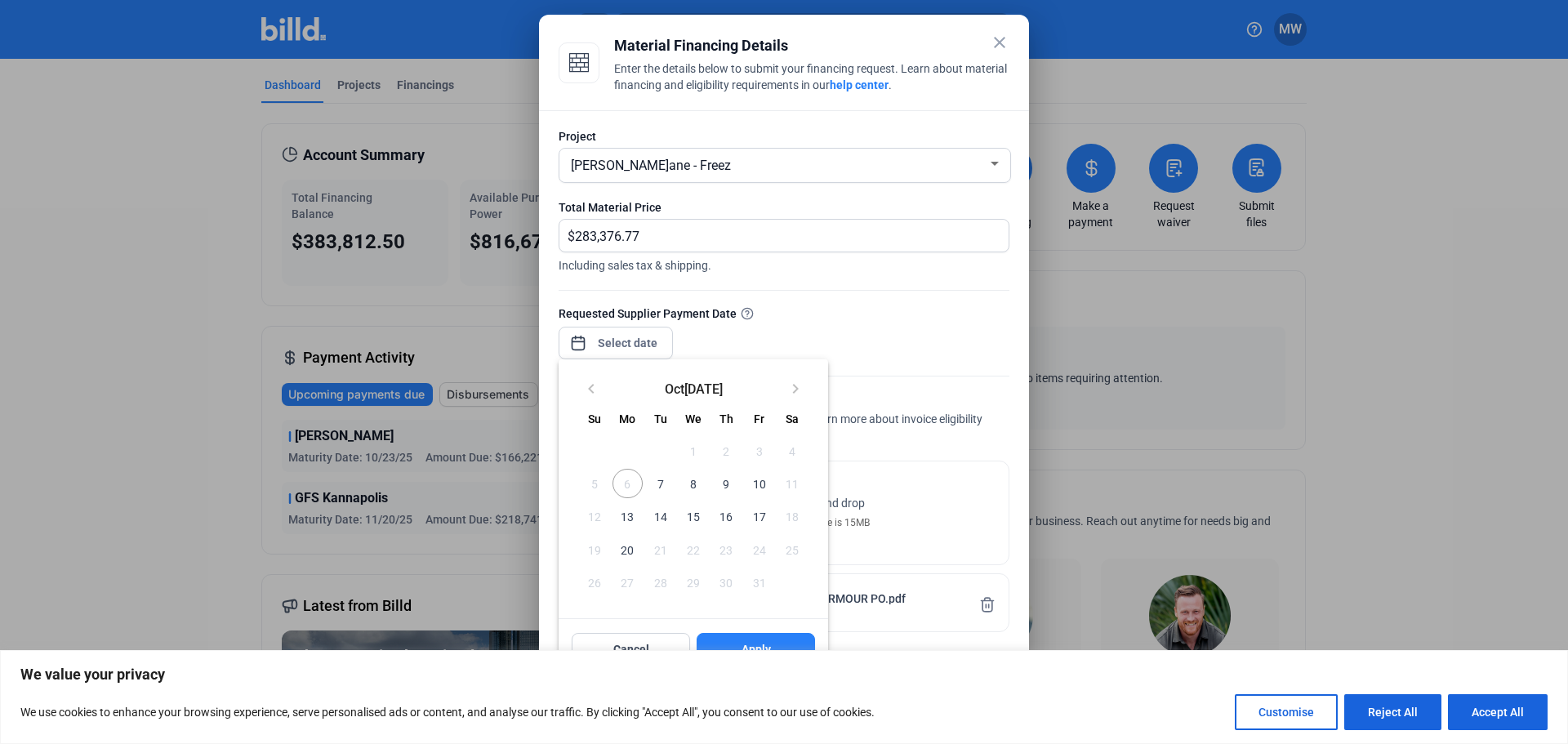
click at [697, 484] on span "8" at bounding box center [693, 483] width 29 height 29
click at [735, 640] on button "Apply" at bounding box center [756, 649] width 118 height 33
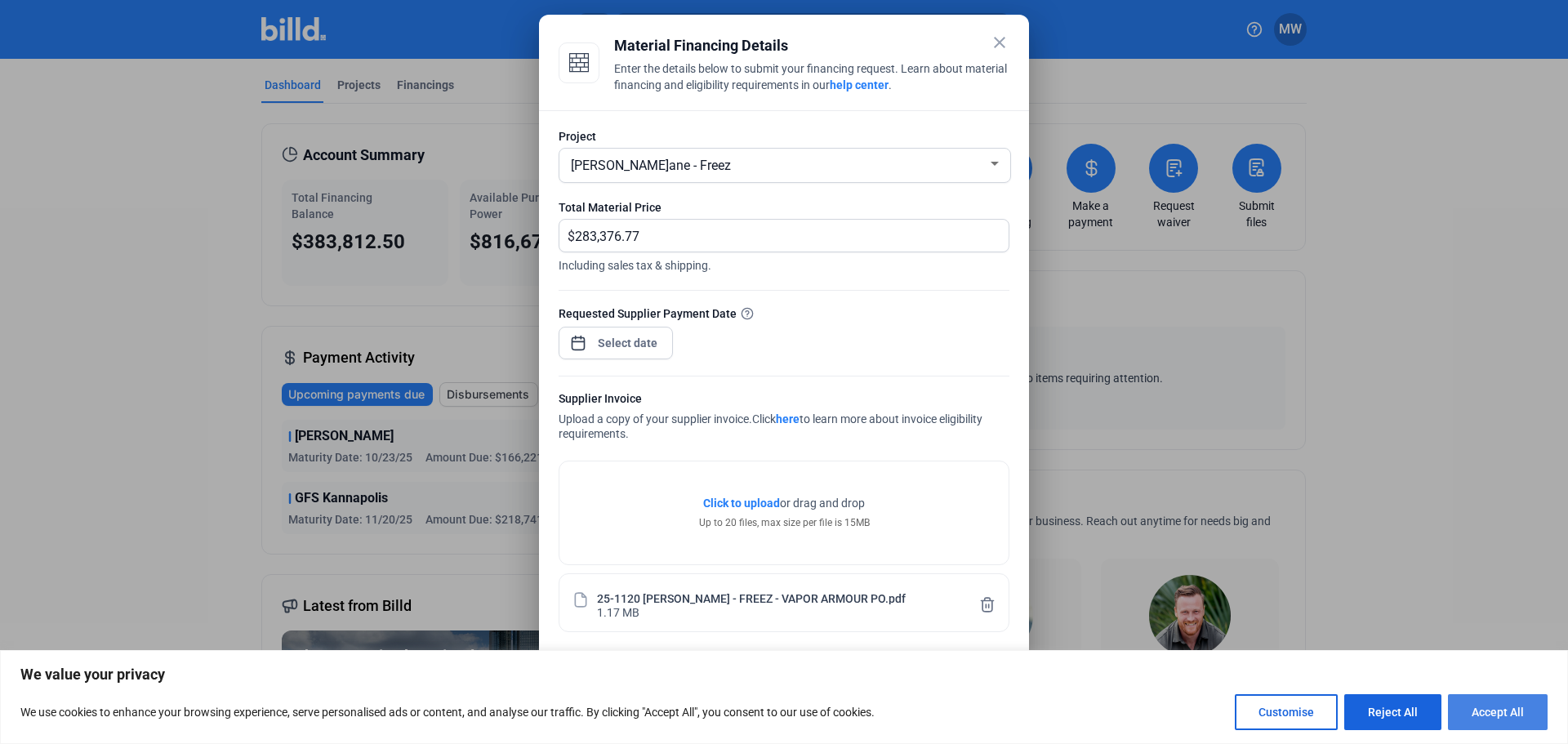
click at [1501, 716] on button "Accept All" at bounding box center [1497, 711] width 100 height 36
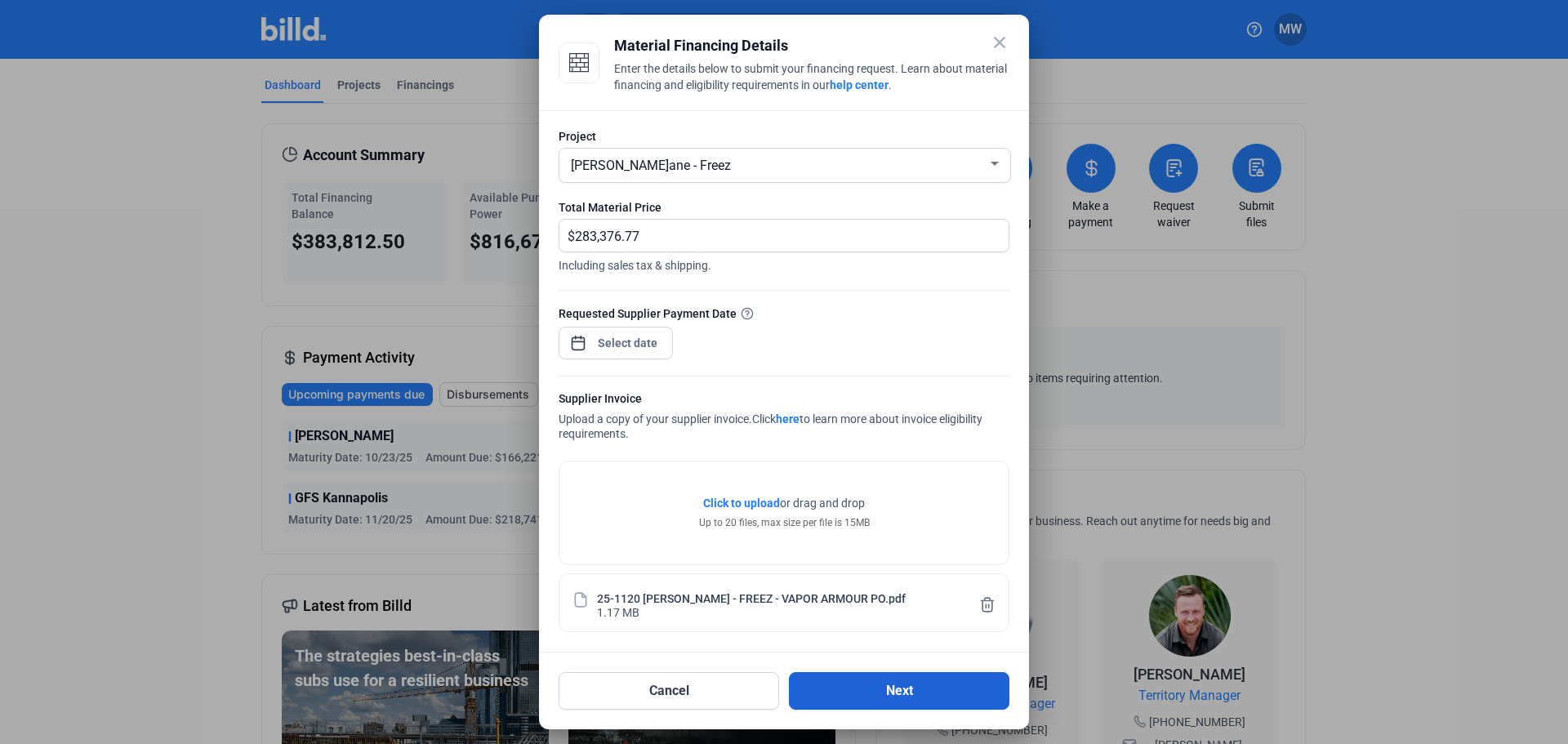
click at [877, 681] on button "Next" at bounding box center [899, 690] width 221 height 38
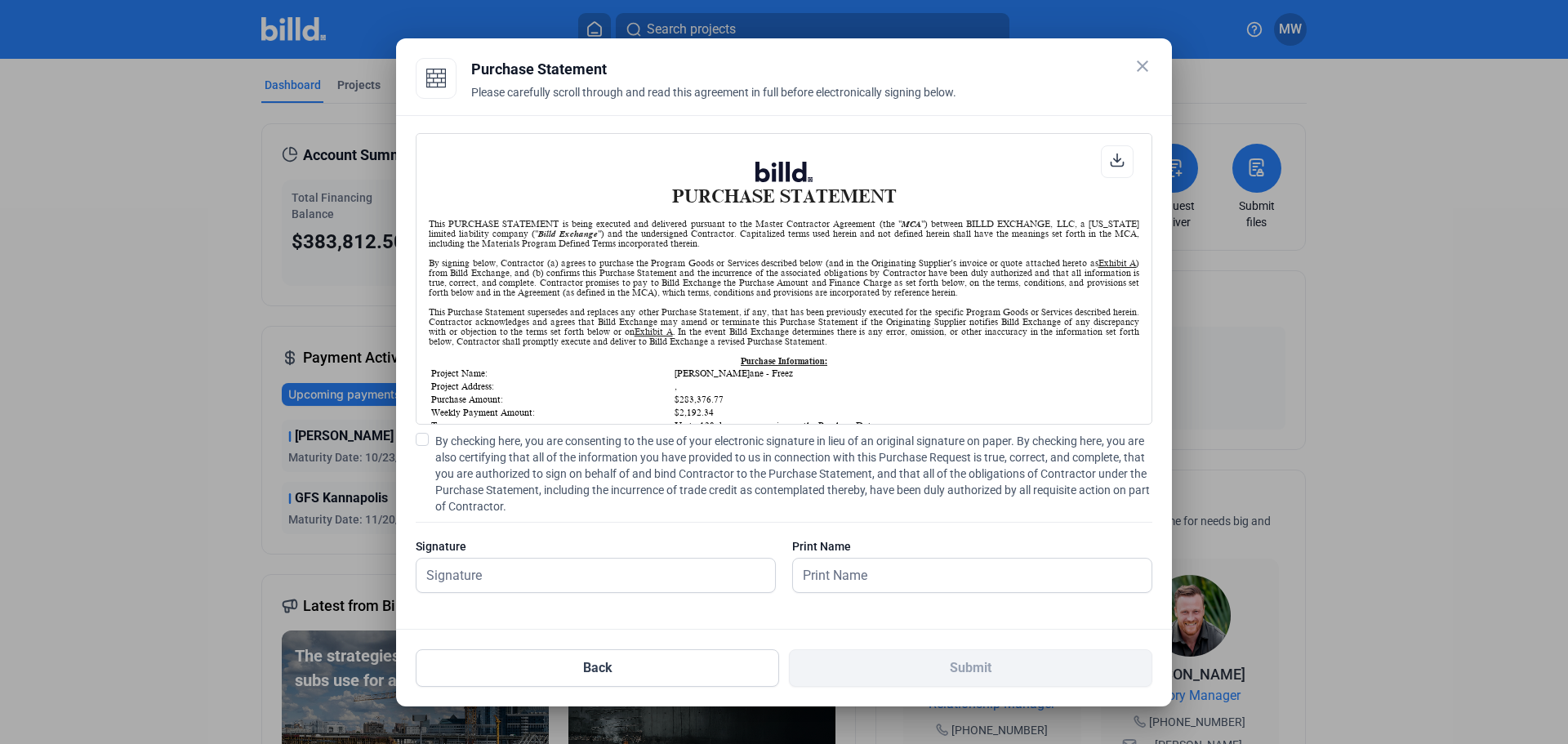
scroll to position [1, 0]
click at [468, 579] on input "text" at bounding box center [587, 575] width 341 height 34
type input "[PERSON_NAME]"
click at [421, 442] on span at bounding box center [422, 439] width 13 height 13
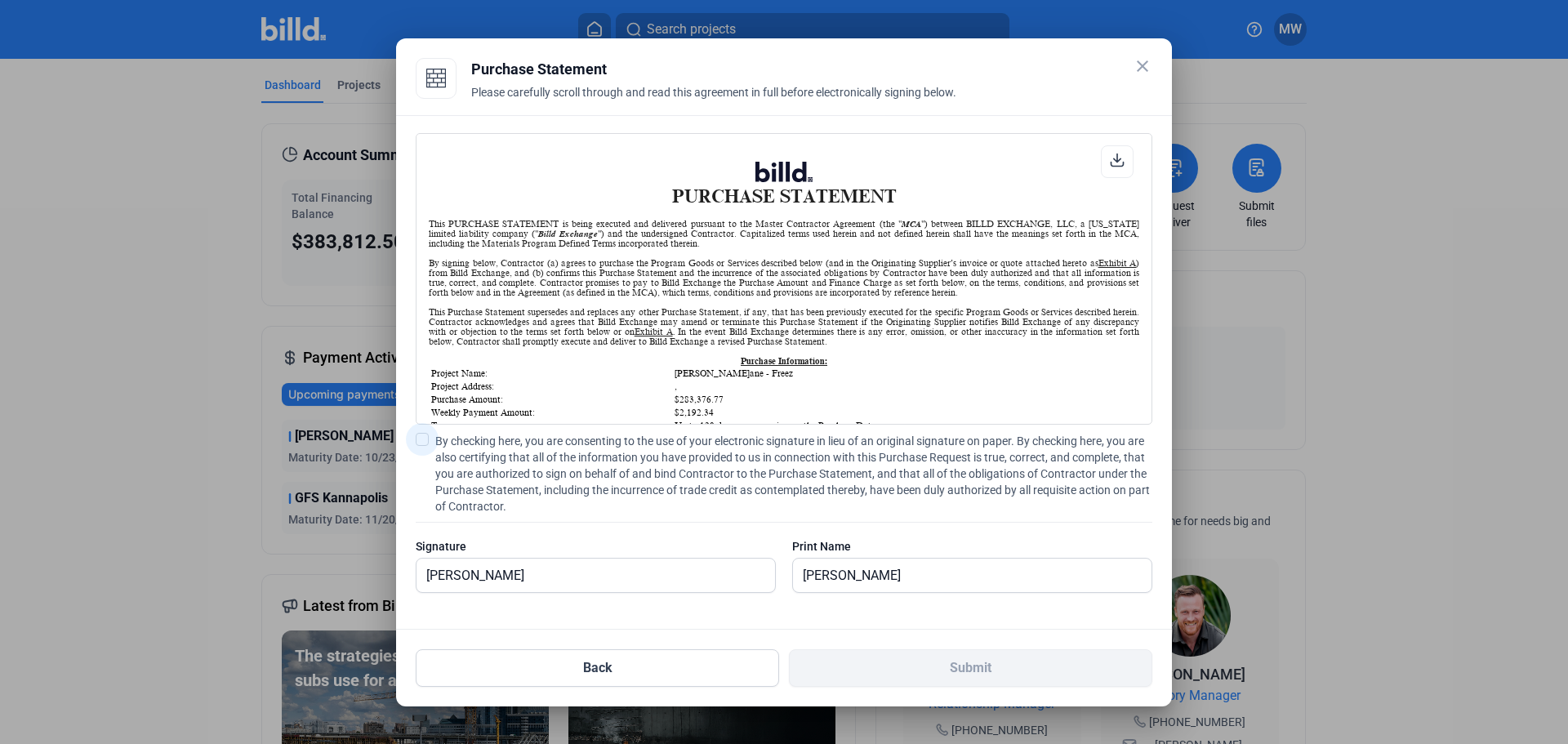
click at [0, 0] on input "By checking here, you are consenting to the use of your electronic signature in…" at bounding box center [0, 0] width 0 height 0
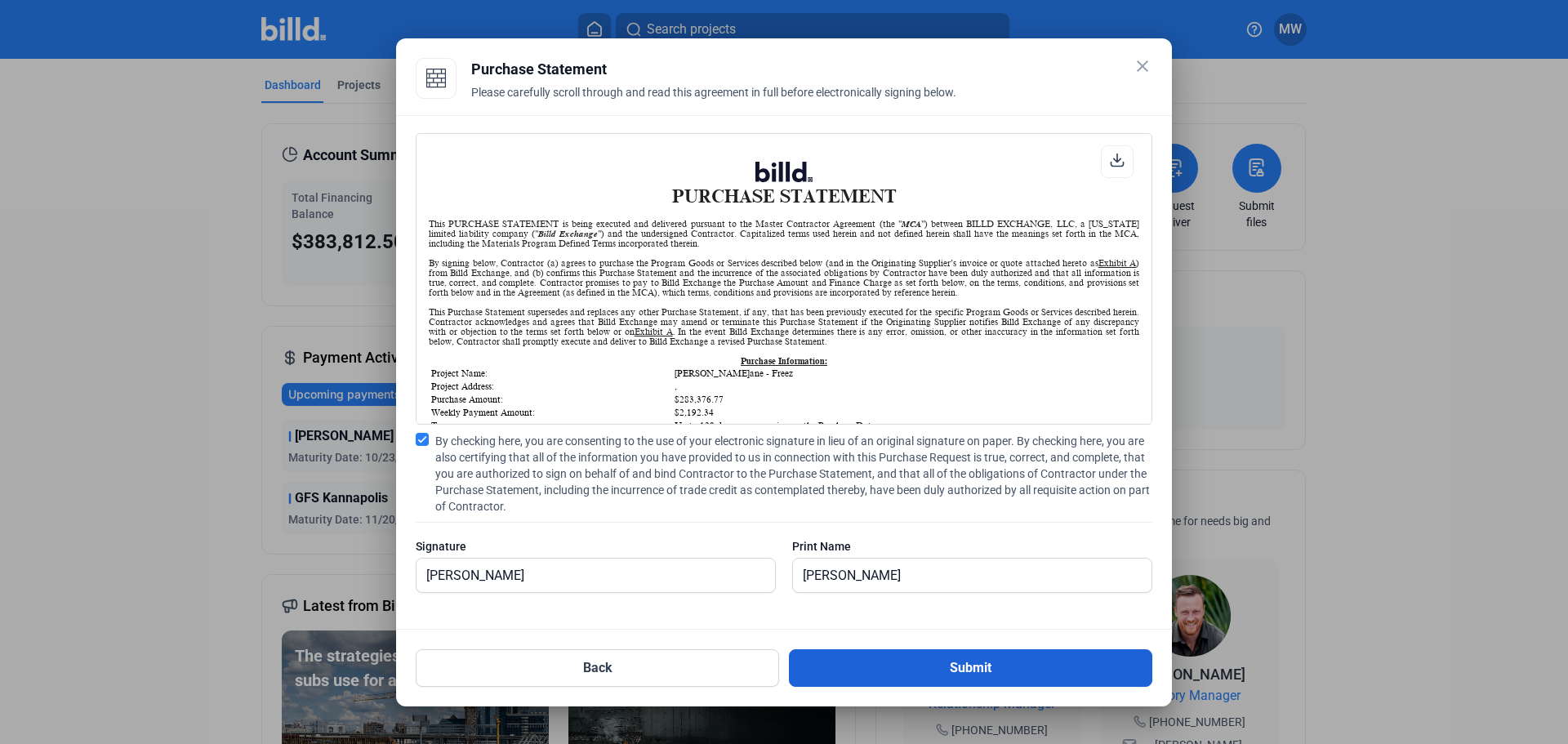
click at [949, 660] on button "Submit" at bounding box center [970, 667] width 364 height 38
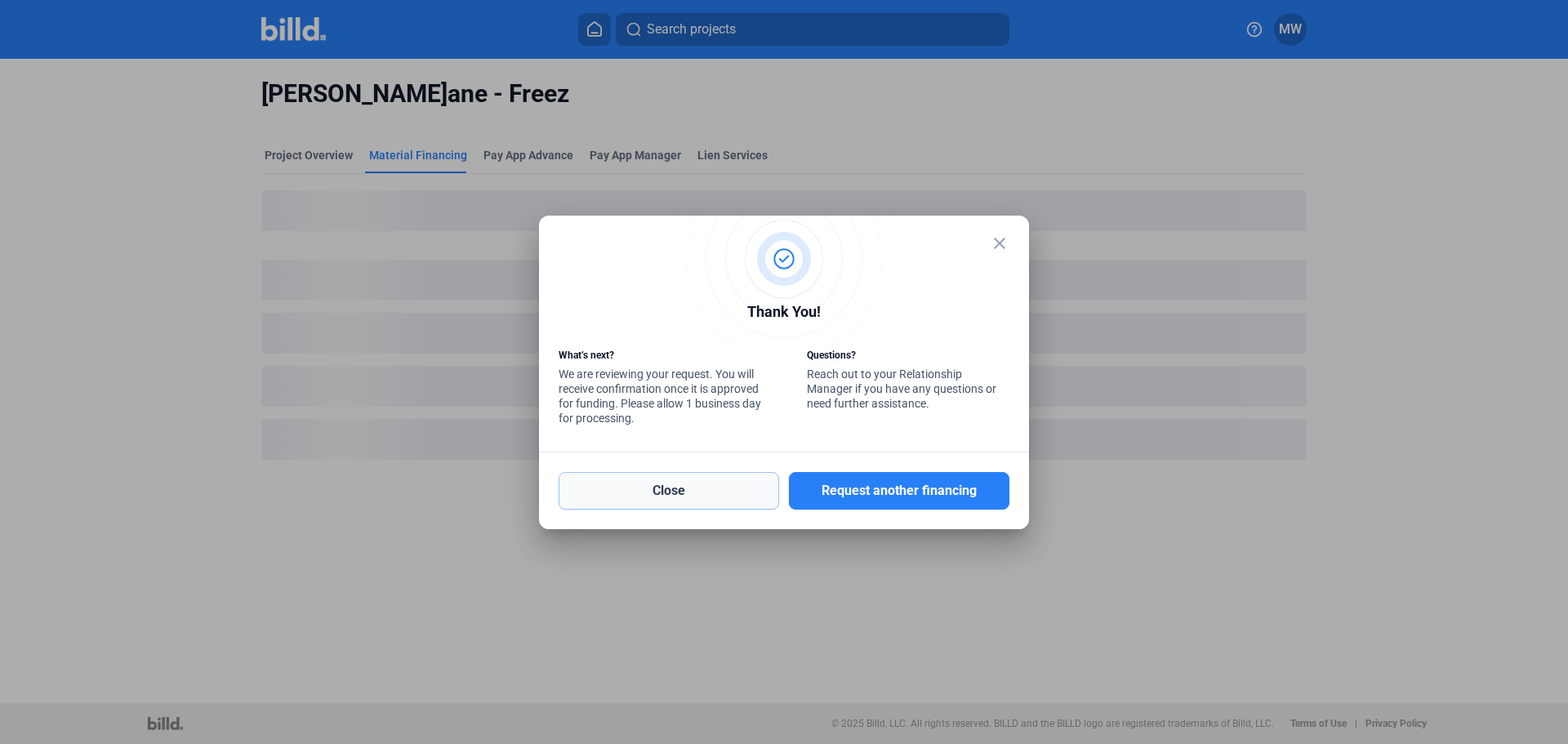
click at [671, 492] on button "Close" at bounding box center [669, 491] width 221 height 38
